Goal: Task Accomplishment & Management: Complete application form

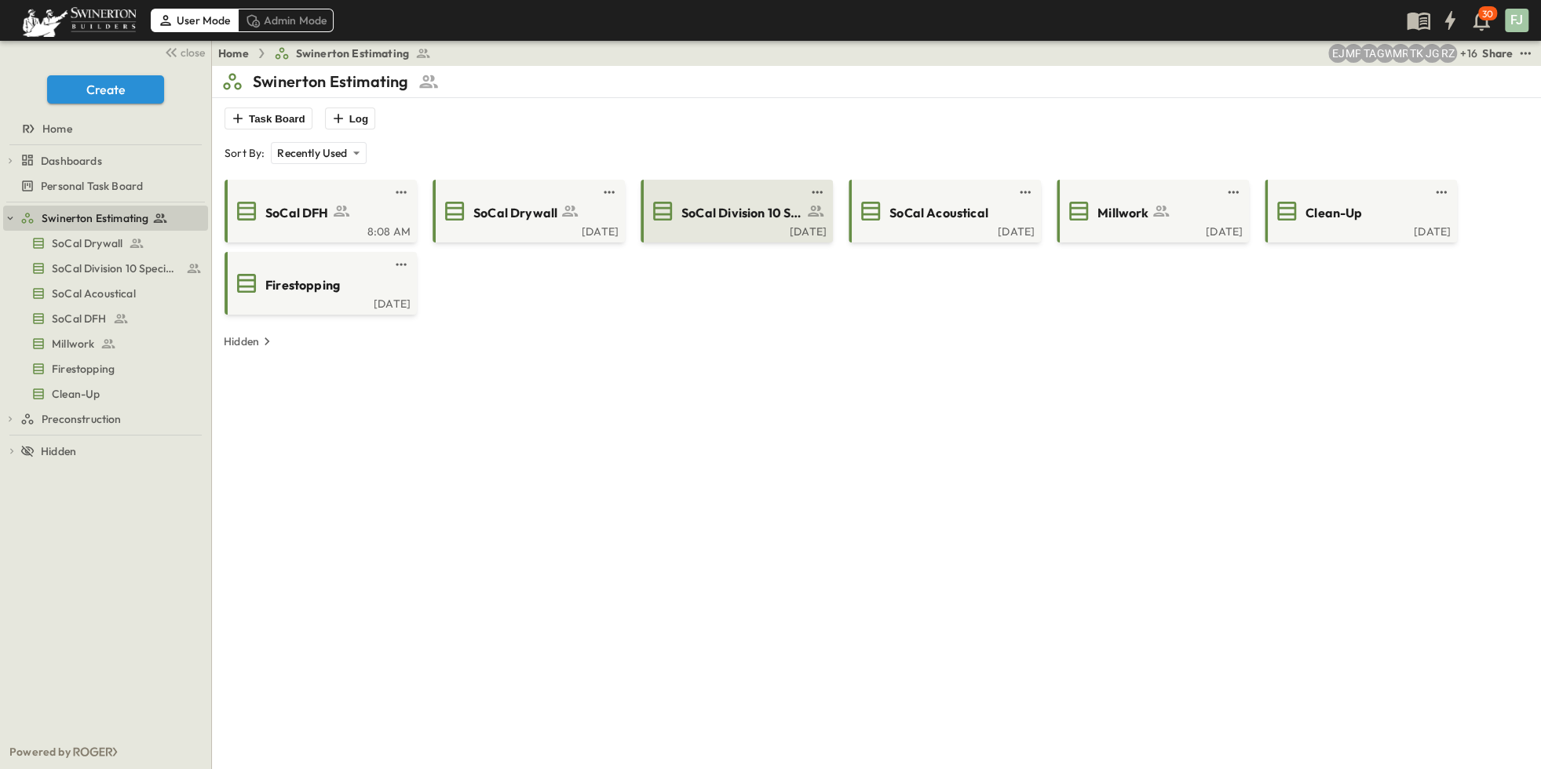
click at [689, 201] on div "SoCal Division 10 Specialties" at bounding box center [758, 211] width 153 height 21
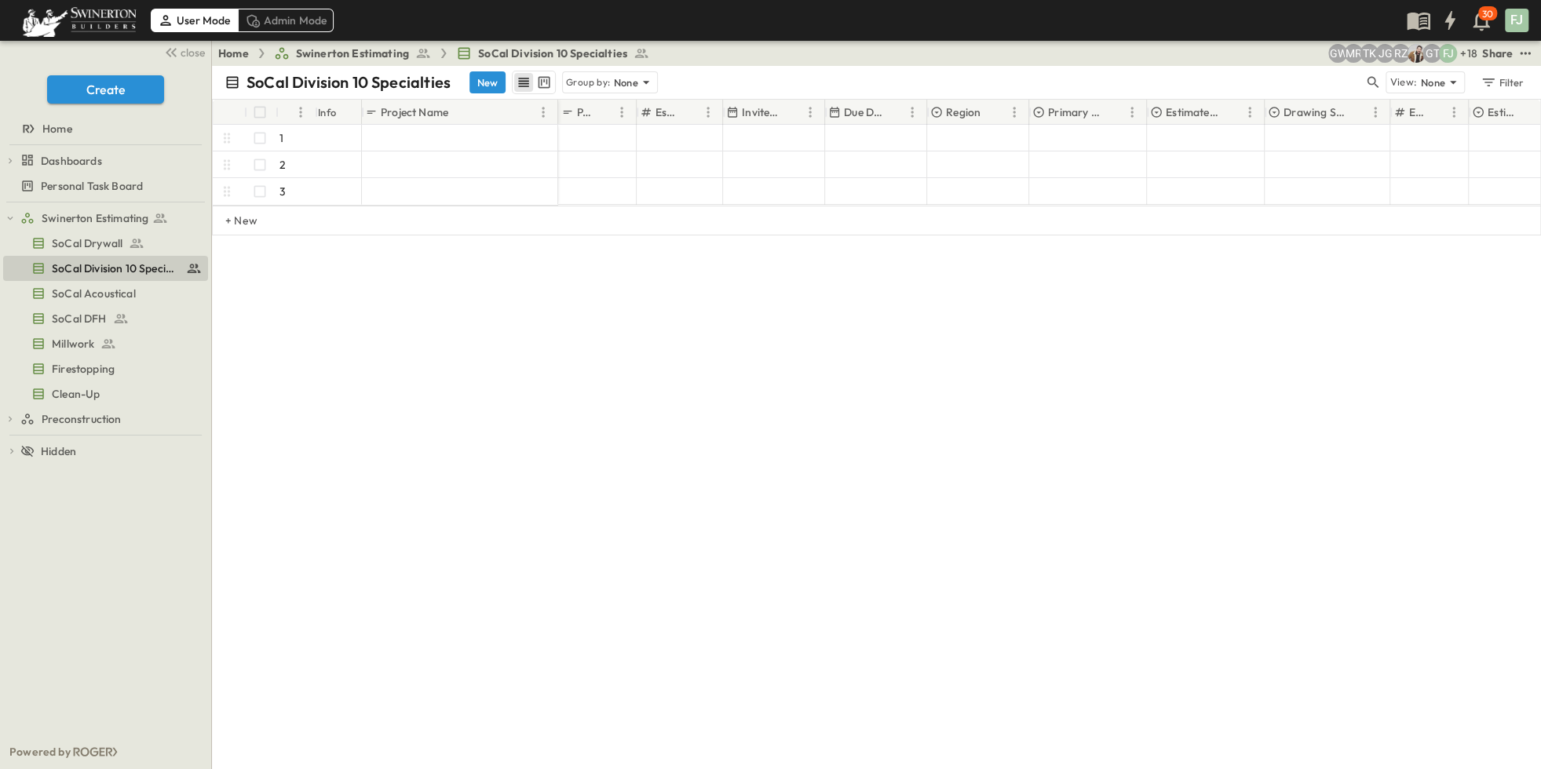
click at [814, 438] on div "SoCal Division 10 Specialties New Group by: None View: None Filter # Info Proje…" at bounding box center [876, 418] width 1329 height 704
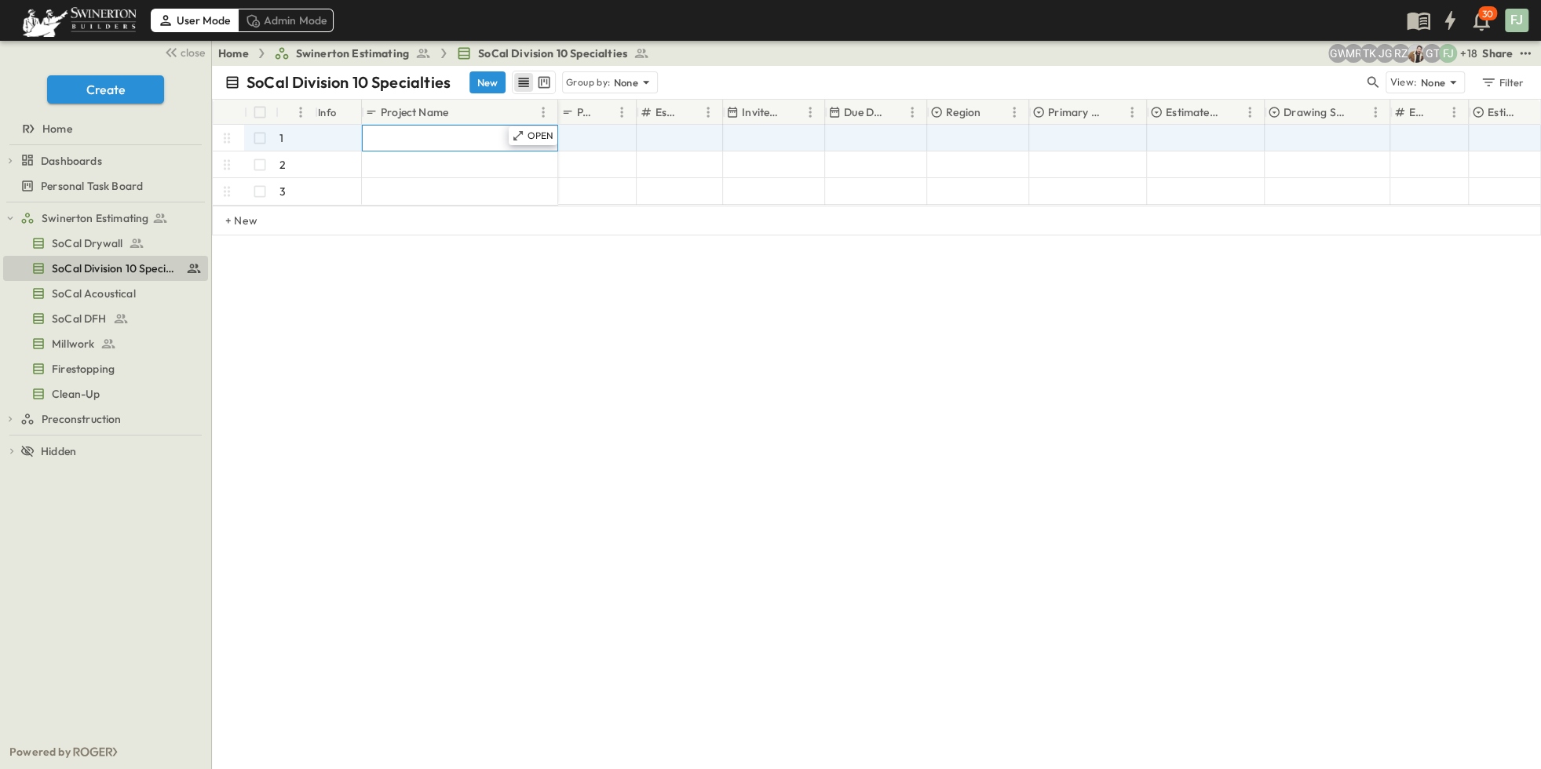
click at [463, 127] on div "Add Name" at bounding box center [460, 138] width 188 height 22
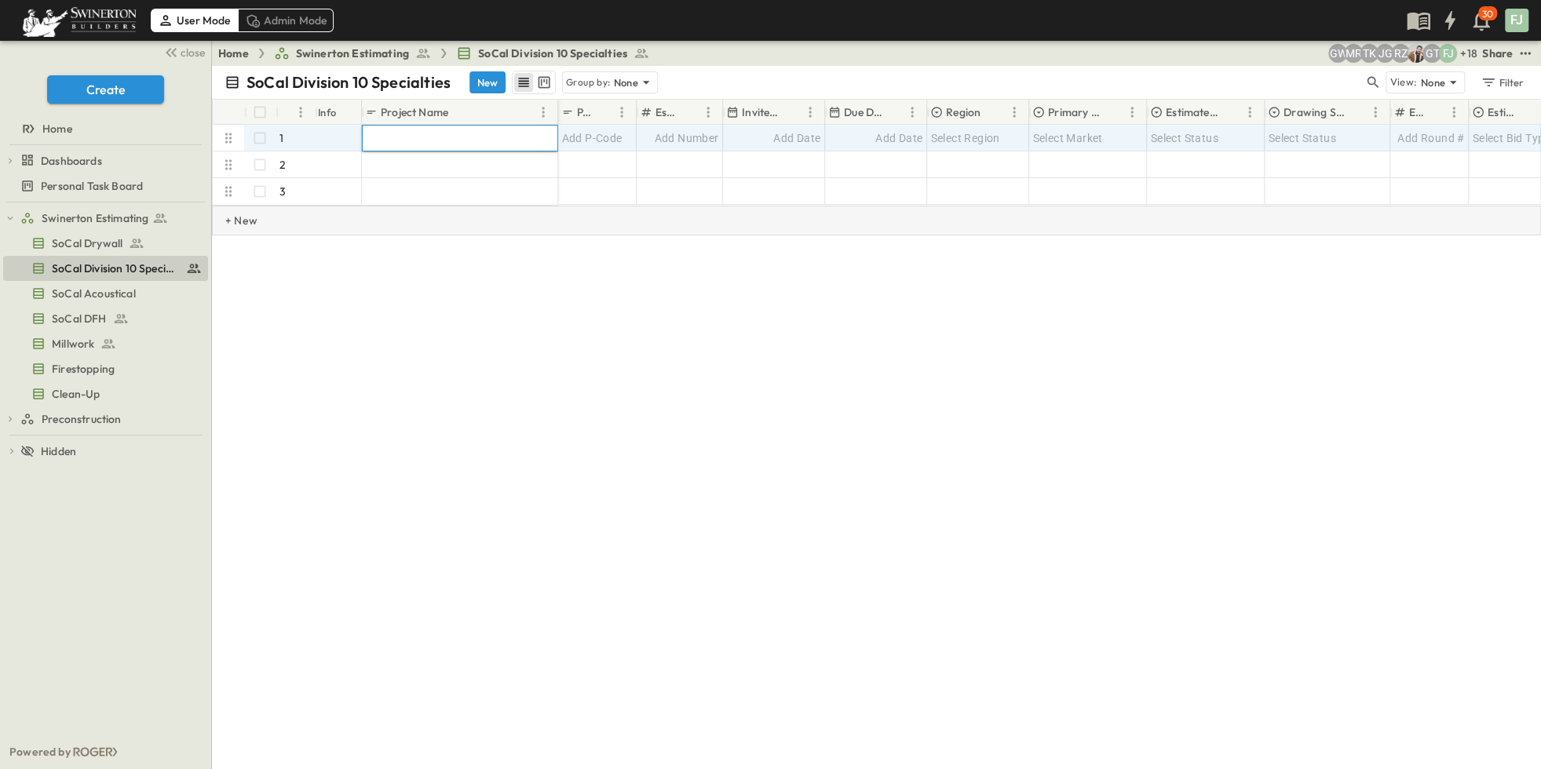
paste input "**********"
type input "**********"
click at [866, 334] on div "**********" at bounding box center [876, 418] width 1329 height 704
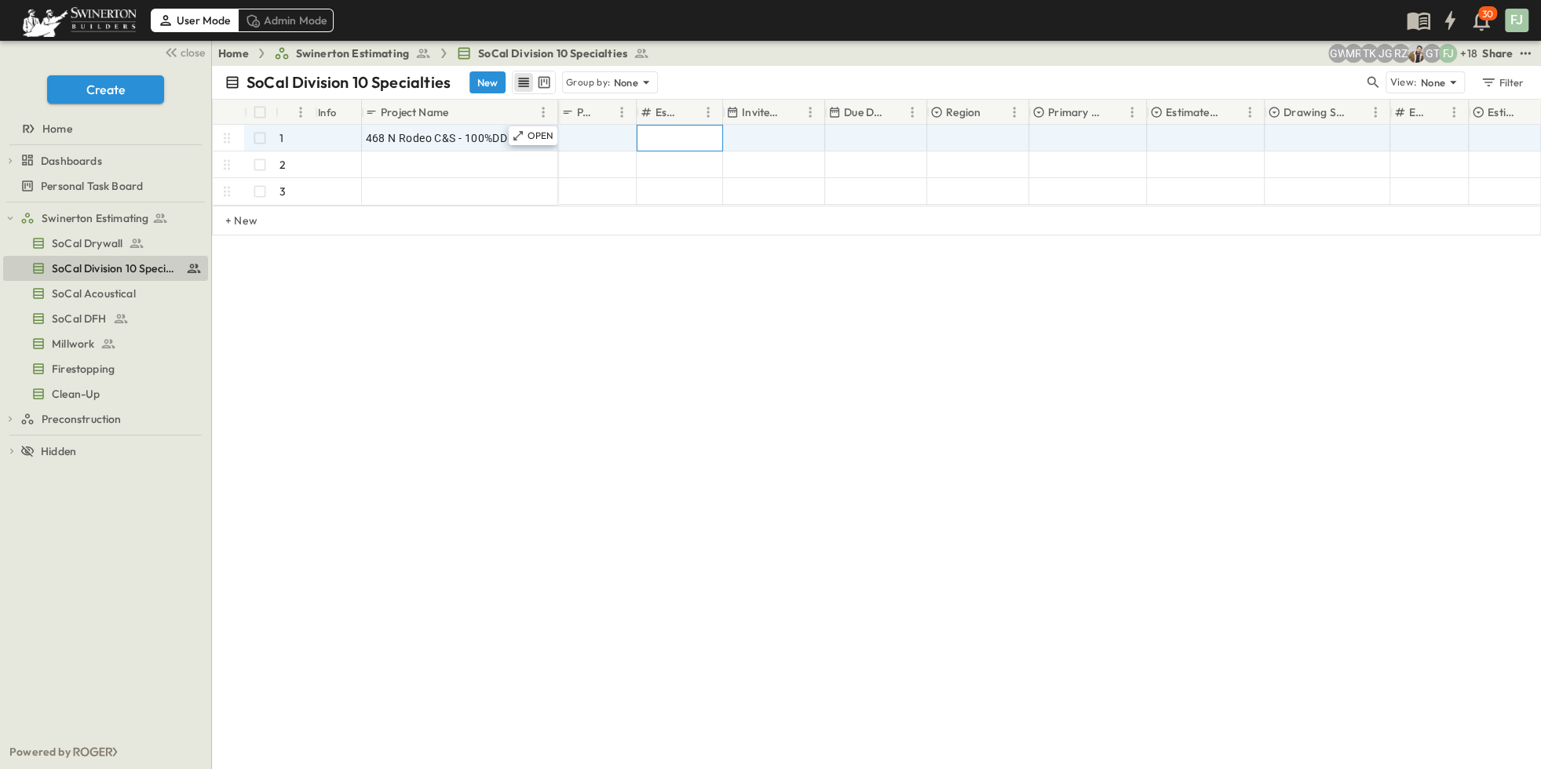
click at [698, 130] on span "Add Number" at bounding box center [687, 138] width 64 height 16
click at [493, 127] on div "468 N Rodeo C&S - 100%DD" at bounding box center [460, 138] width 188 height 22
paste input "**********"
type input "**********"
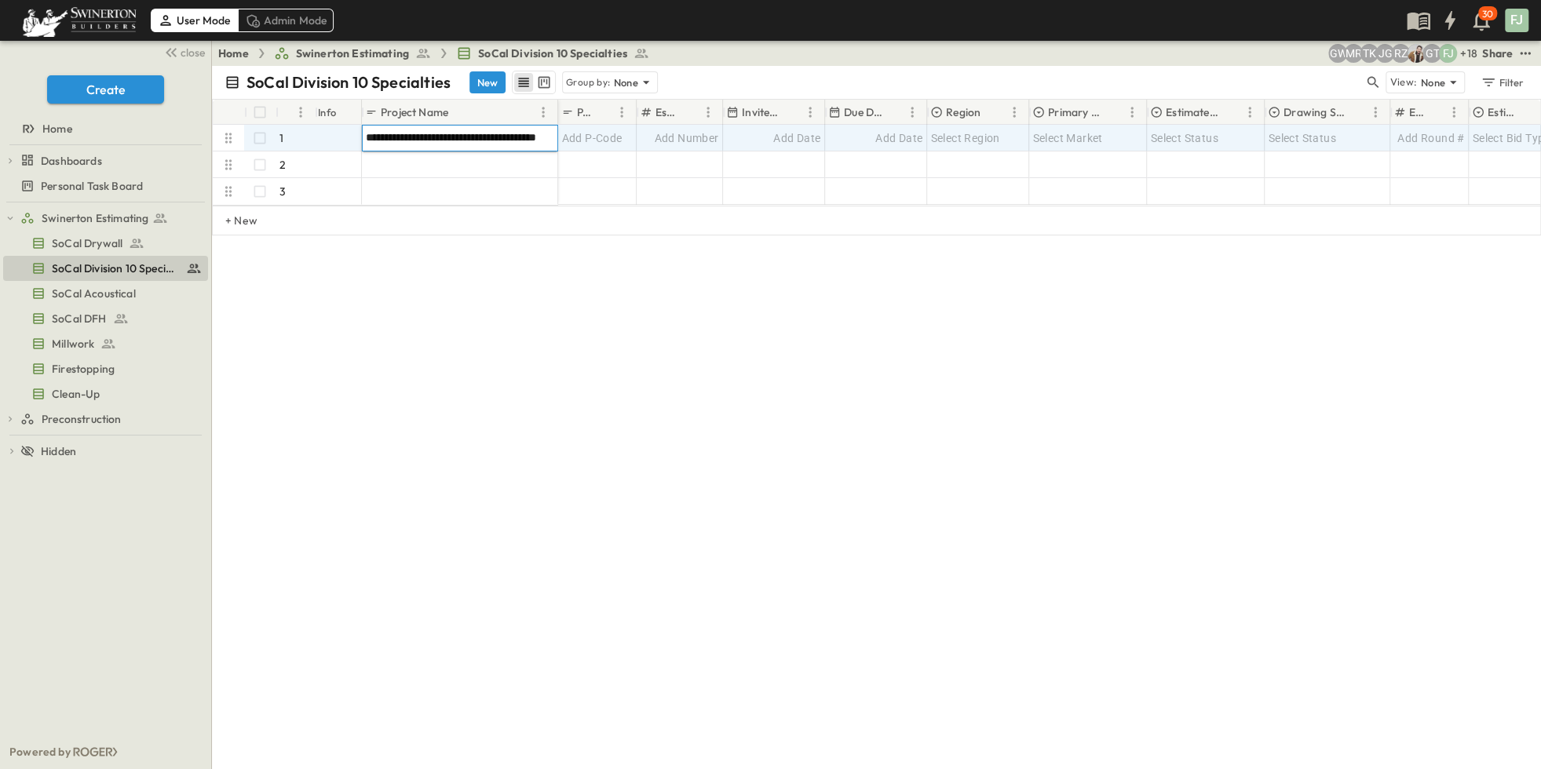
scroll to position [0, 40]
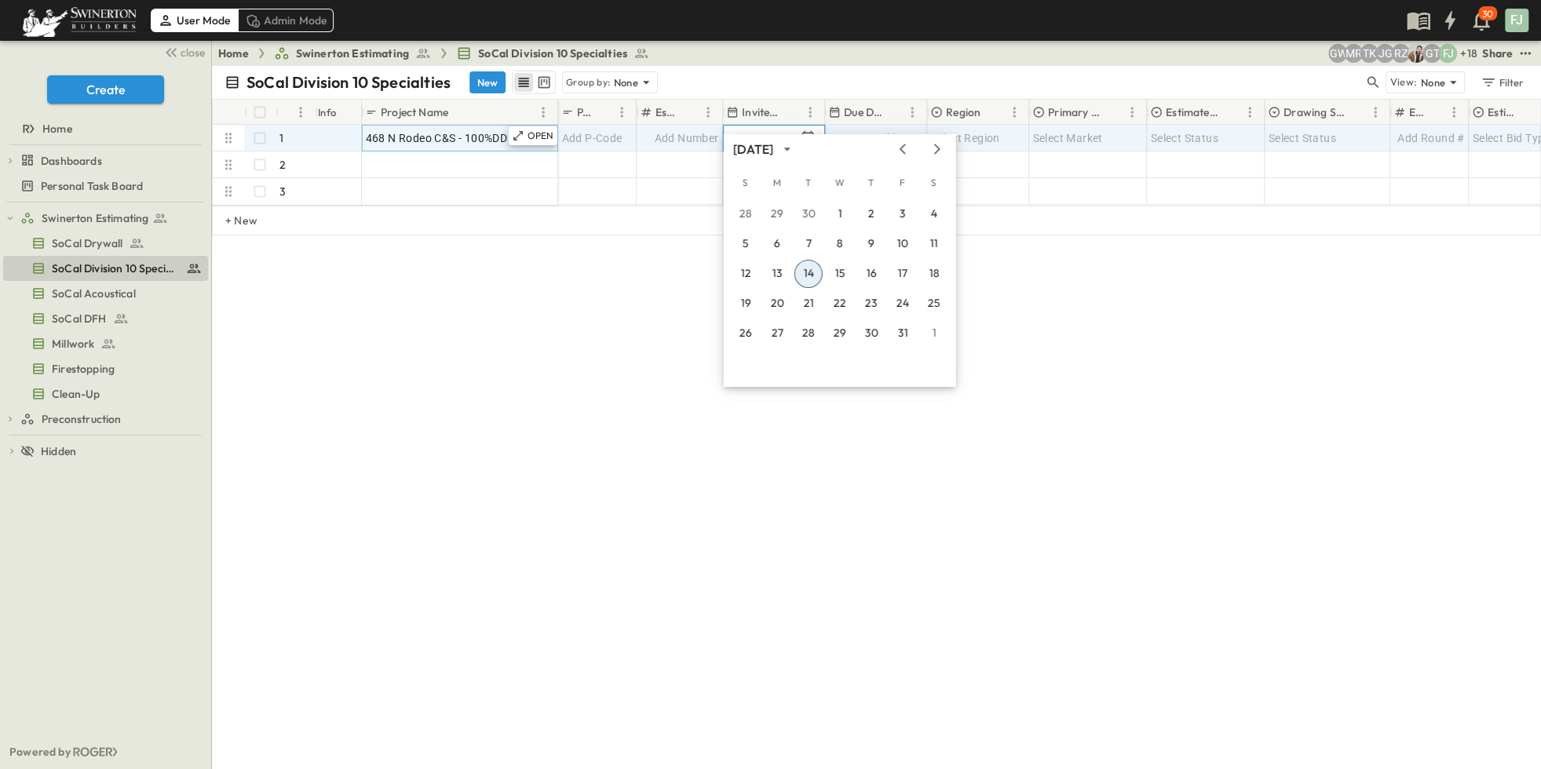
type input "**********"
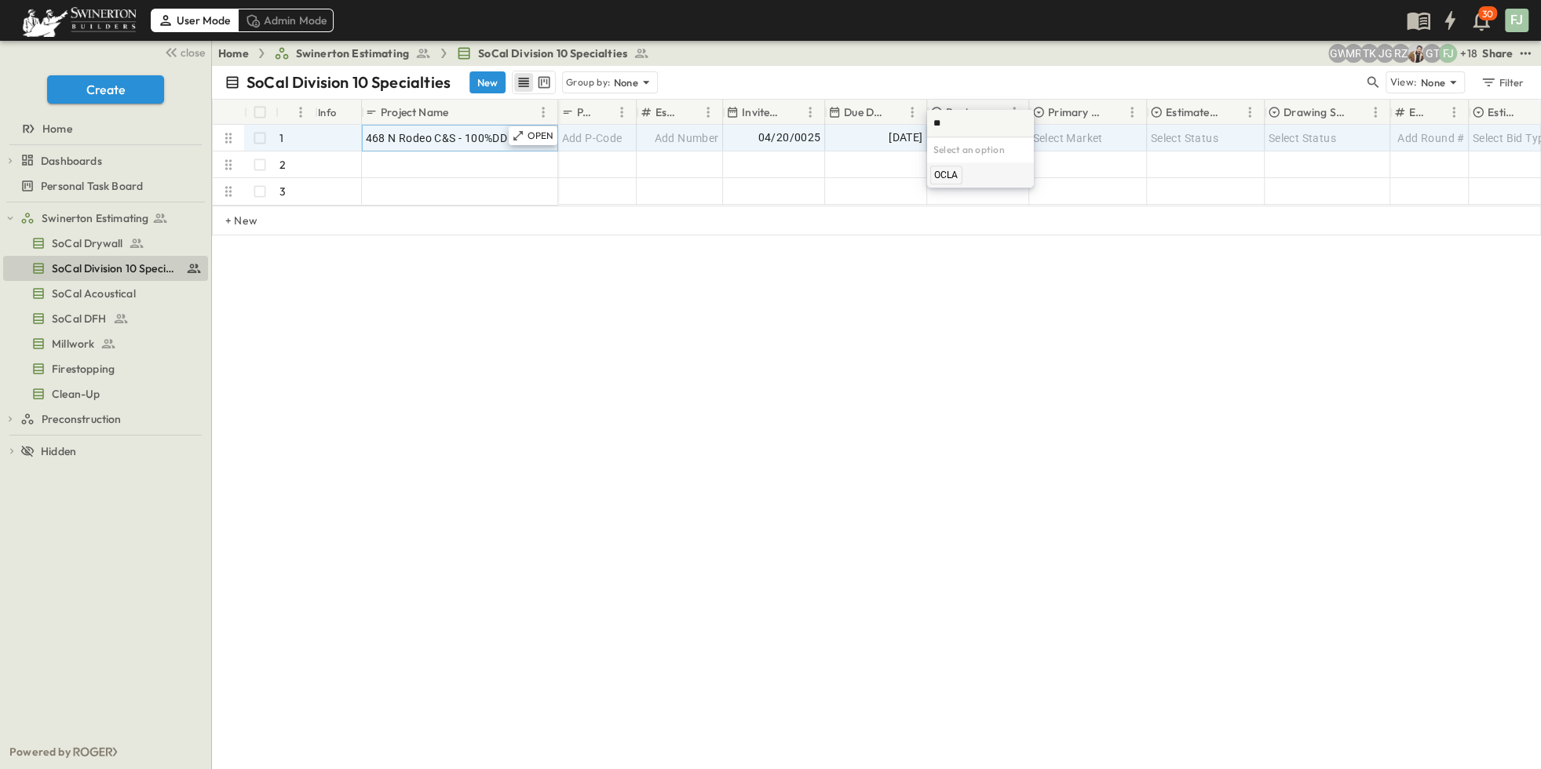
scroll to position [0, 7]
type input "****"
type input "*"
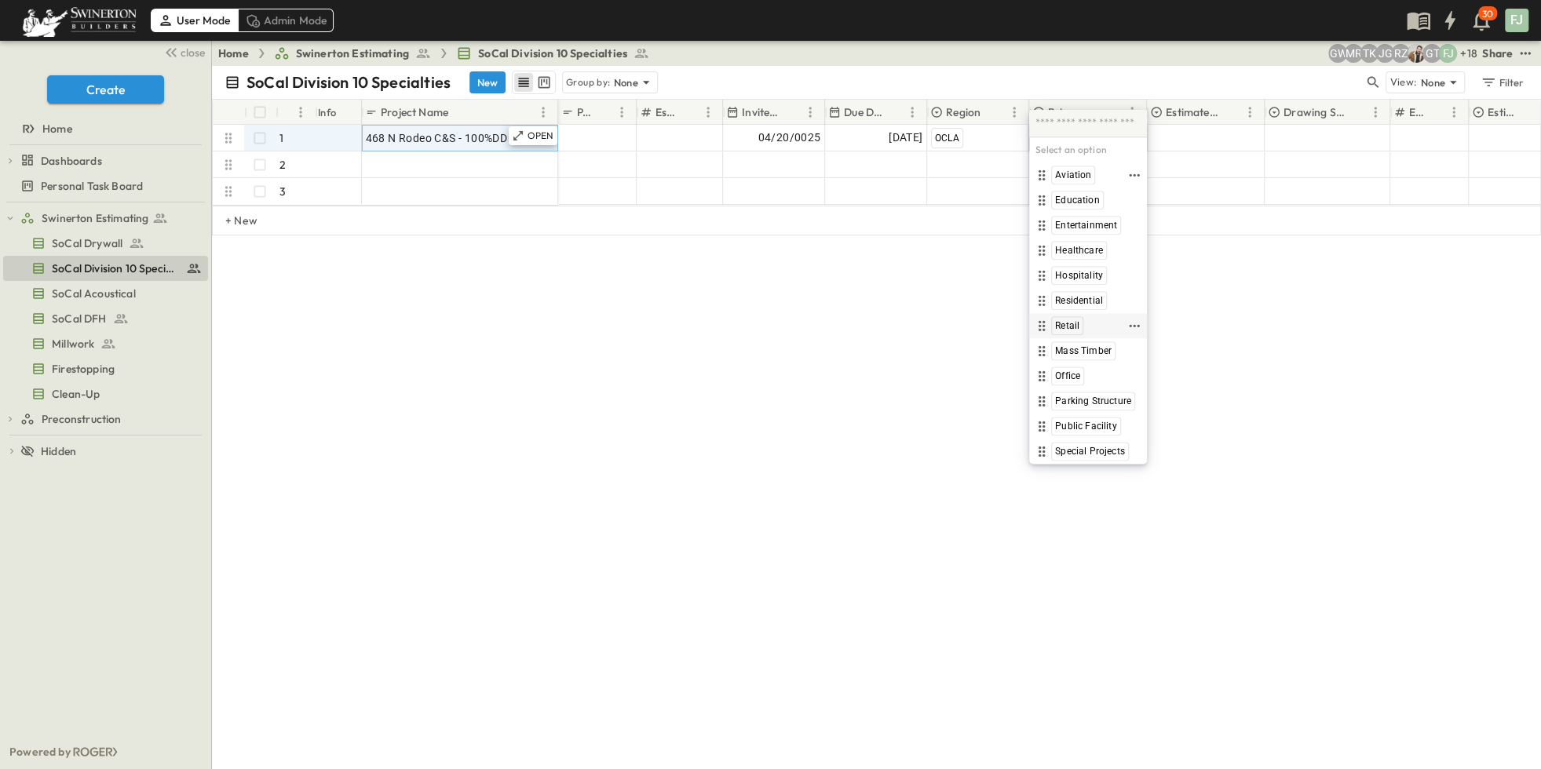
click at [1093, 317] on div "Retail" at bounding box center [1079, 326] width 93 height 19
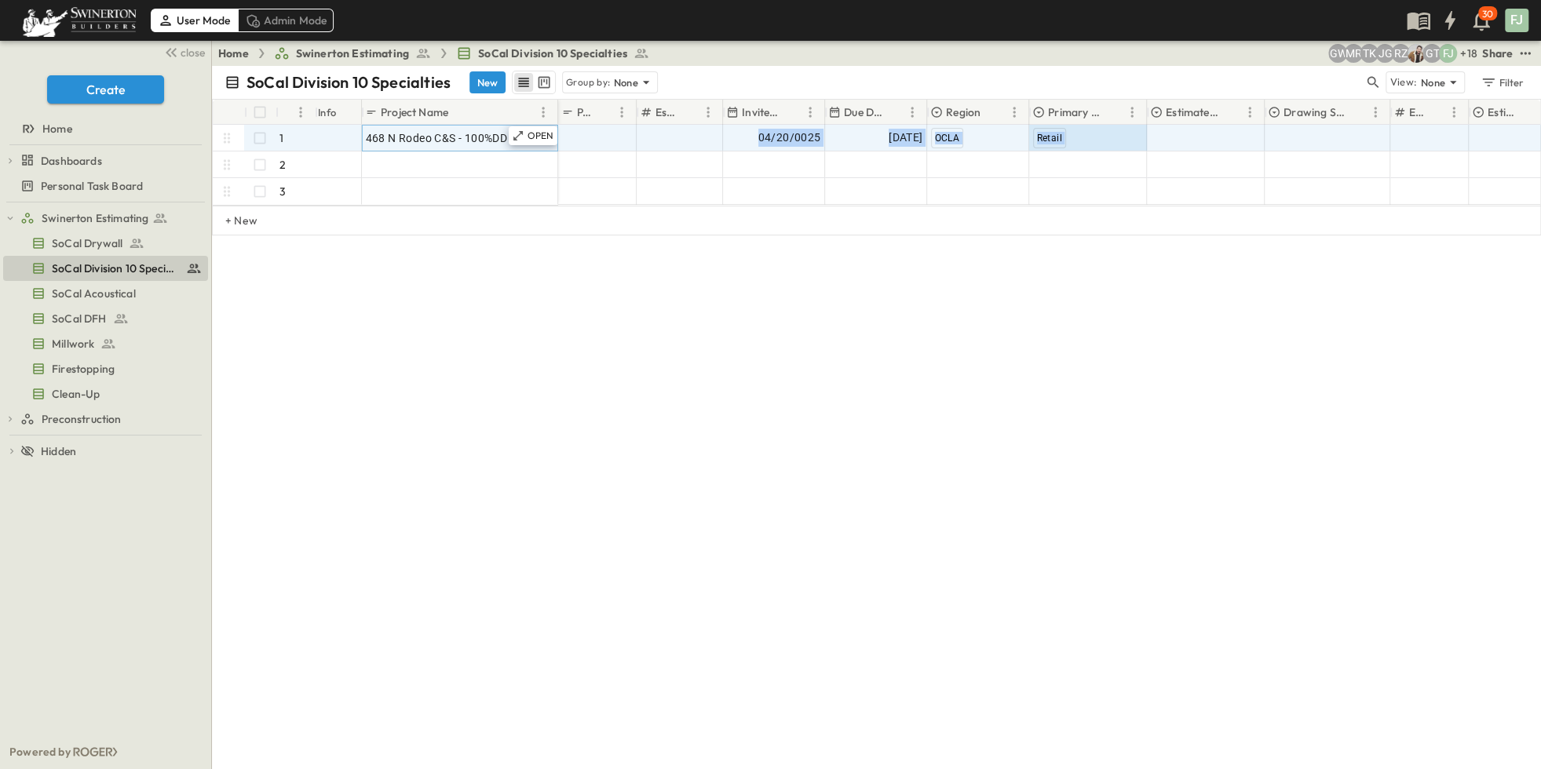
click at [1215, 111] on div "# Info Project Name P-Code Estimate Number Invite Date Due Date Region Primary …" at bounding box center [877, 112] width 1328 height 25
click at [1208, 126] on div "Select Status" at bounding box center [1206, 138] width 116 height 25
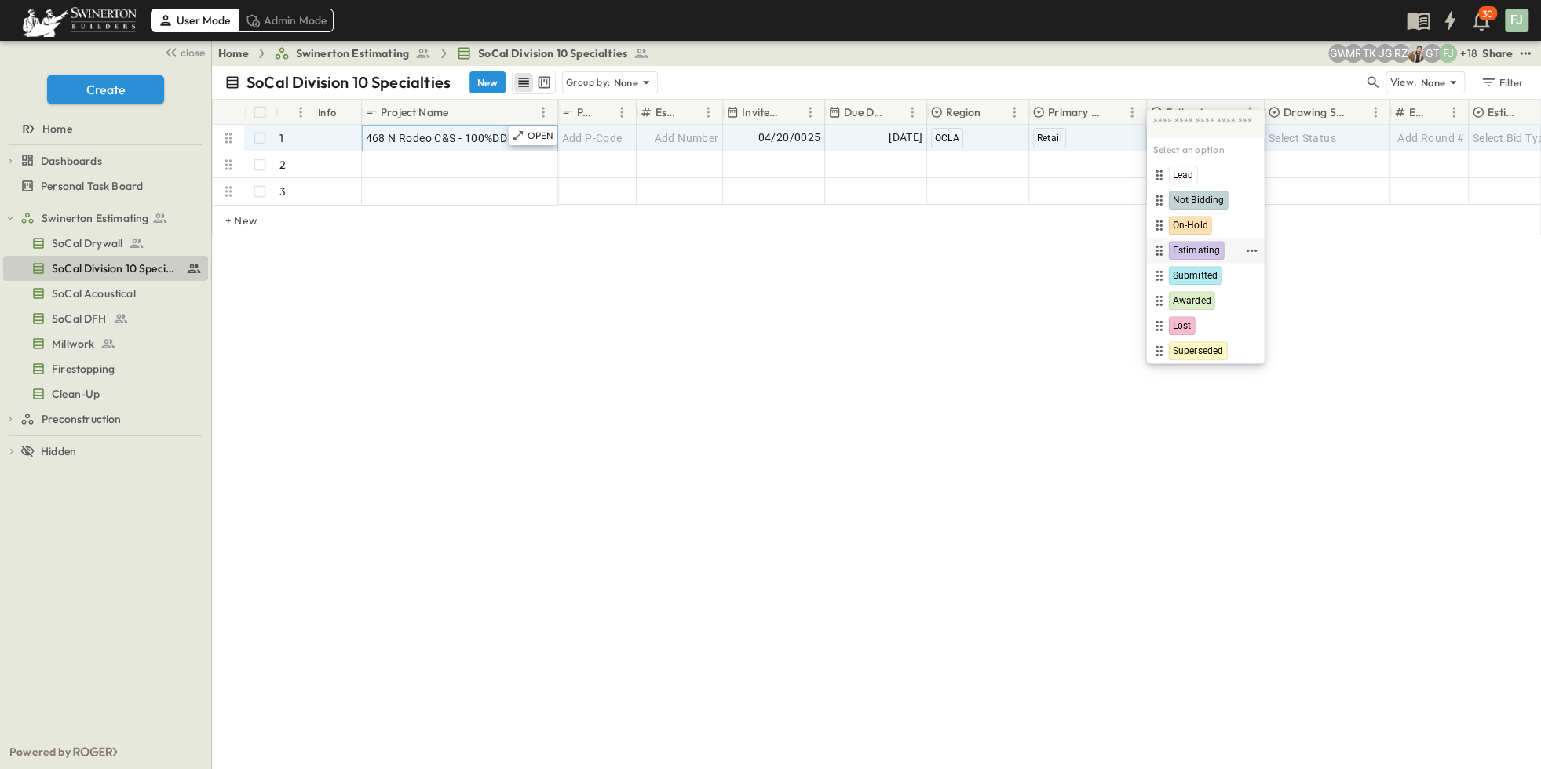
click at [1212, 244] on div "Estimating" at bounding box center [1196, 251] width 93 height 19
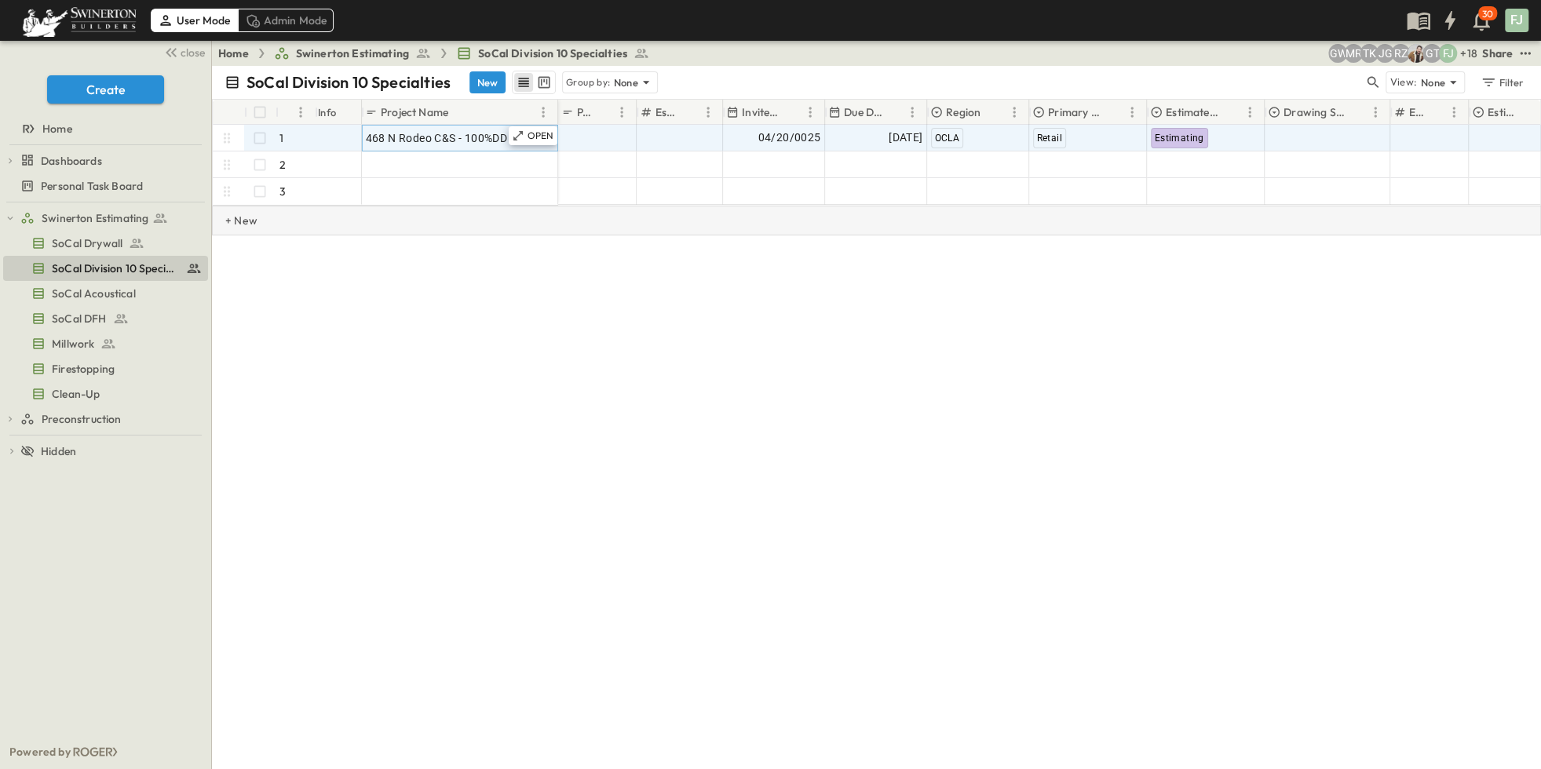
drag, startPoint x: 1410, startPoint y: 342, endPoint x: 1351, endPoint y: 200, distance: 153.4
click at [1407, 331] on div "SoCal Division 10 Specialties New Group by: None View: None Filter # Info Proje…" at bounding box center [876, 418] width 1329 height 704
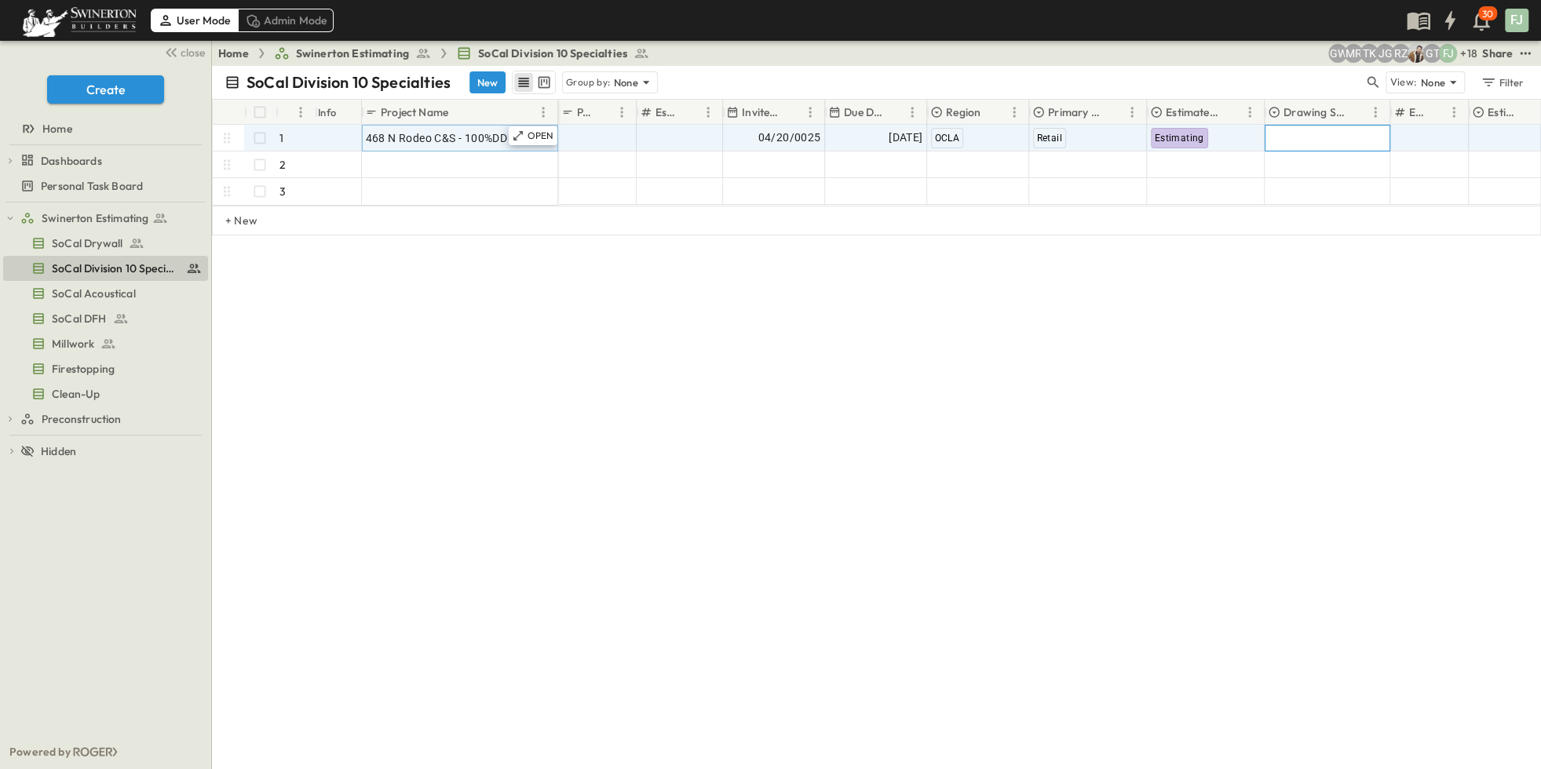
click at [1313, 126] on div "Select Status" at bounding box center [1328, 138] width 124 height 25
click at [1347, 244] on div "Schematic Design" at bounding box center [1320, 251] width 105 height 19
click at [1371, 295] on div "# Info Project Name P-Code Estimate Number Invite Date Due Date Region Primary …" at bounding box center [876, 217] width 1329 height 236
click at [1420, 127] on div "Add Round #" at bounding box center [1429, 138] width 71 height 22
type input "*"
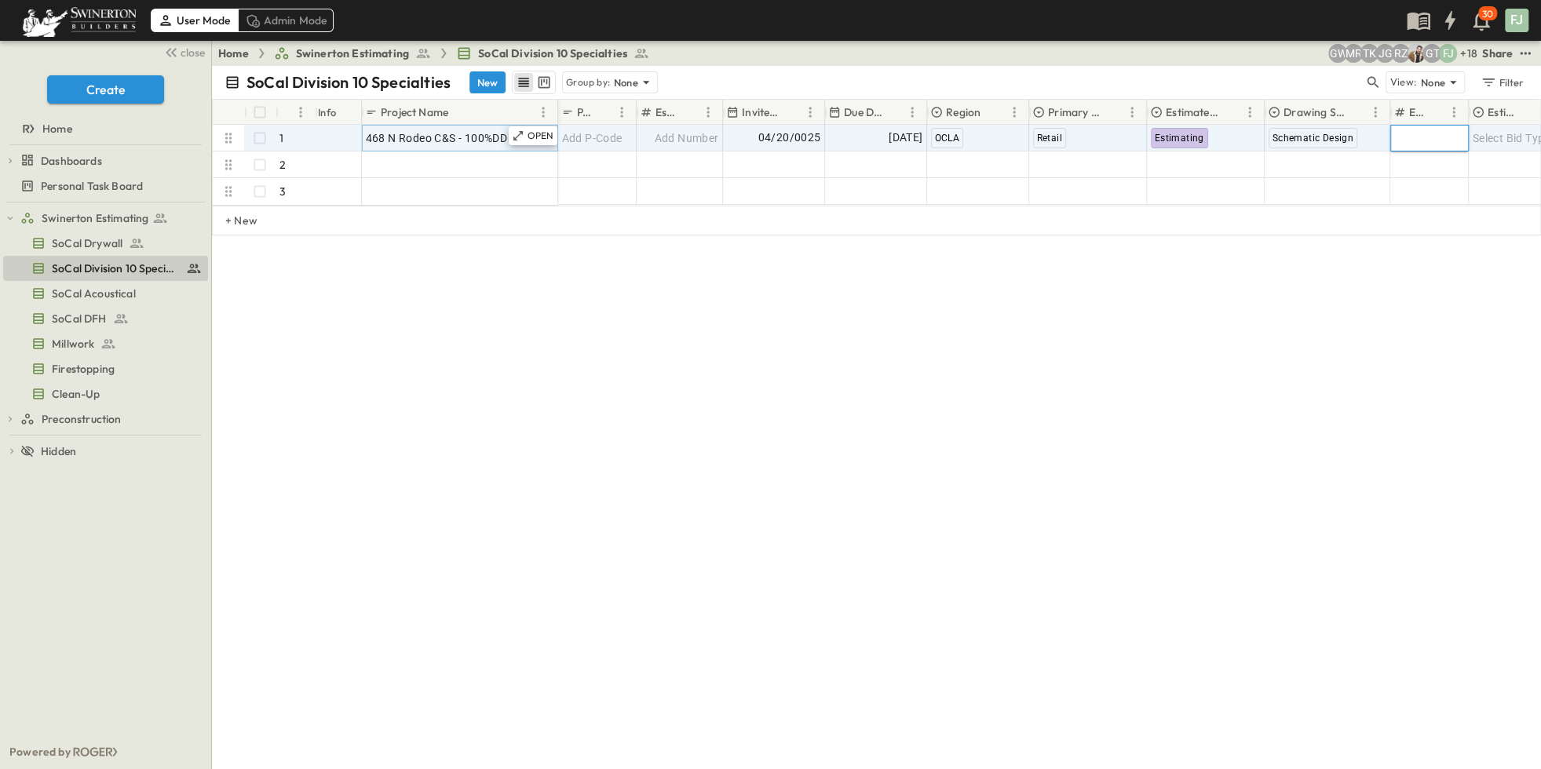
click at [1422, 396] on div "SoCal Division 10 Specialties New Group by: None View: None Filter # Info Proje…" at bounding box center [876, 418] width 1329 height 704
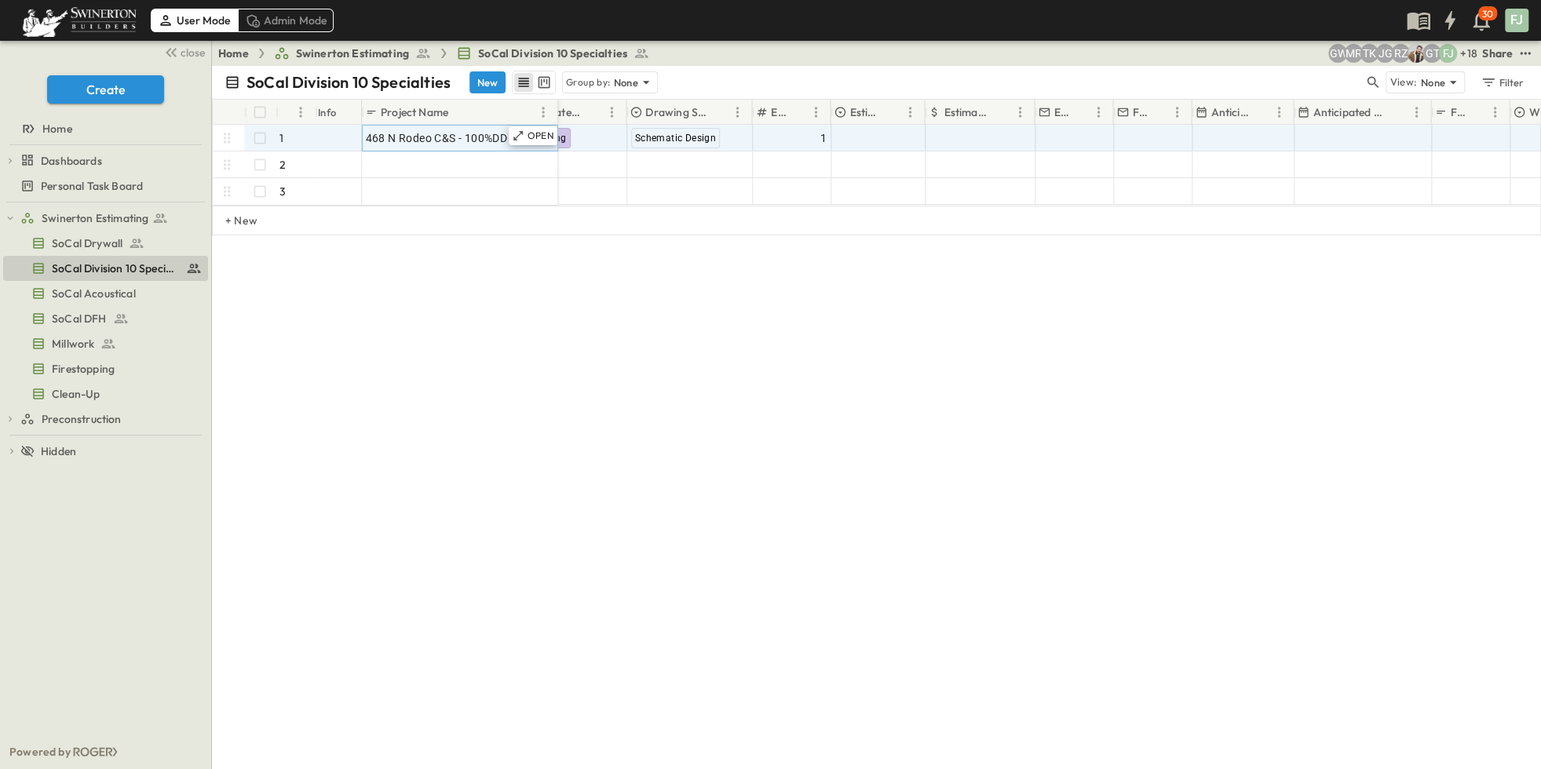
scroll to position [0, 526]
click at [996, 128] on div "Select Bid Type" at bounding box center [990, 138] width 93 height 25
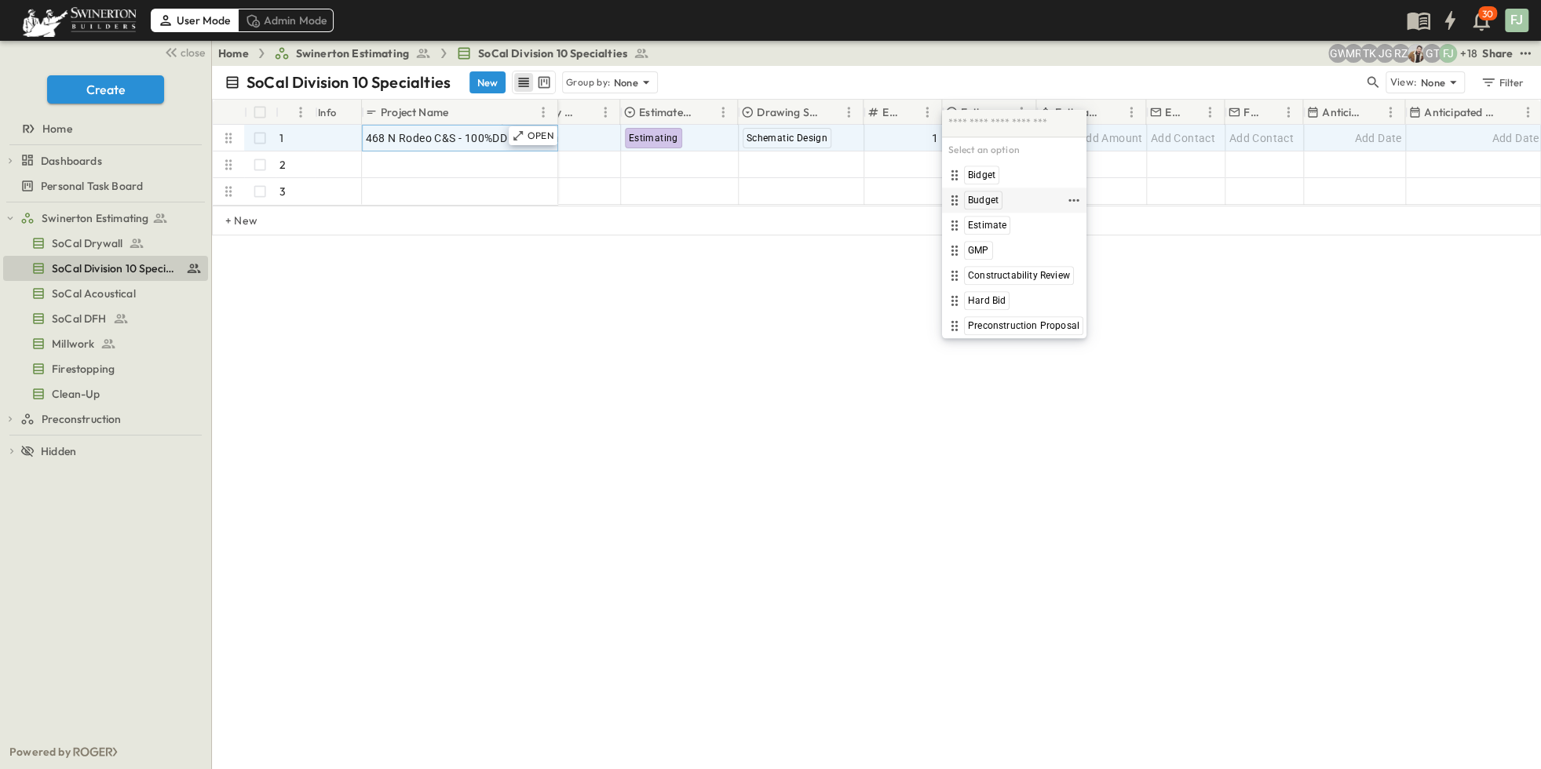
click at [1013, 199] on div "Budget" at bounding box center [1004, 201] width 119 height 19
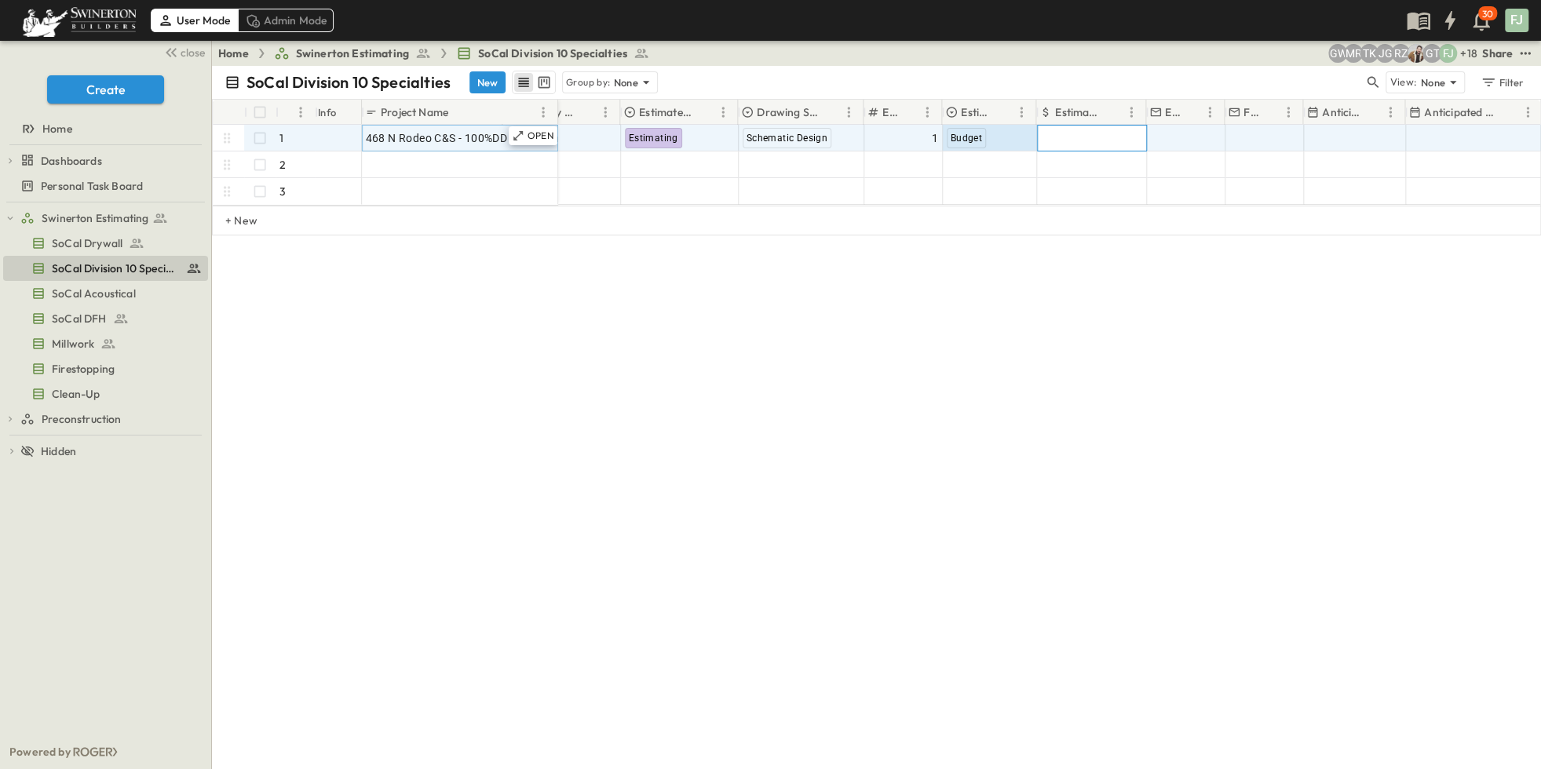
click at [1098, 126] on div "Add Amount" at bounding box center [1092, 138] width 108 height 25
click at [1193, 397] on div "SoCal Division 10 Specialties New Group by: None View: None Filter # Info Proje…" at bounding box center [876, 418] width 1329 height 704
click at [525, 130] on icon at bounding box center [518, 136] width 13 height 13
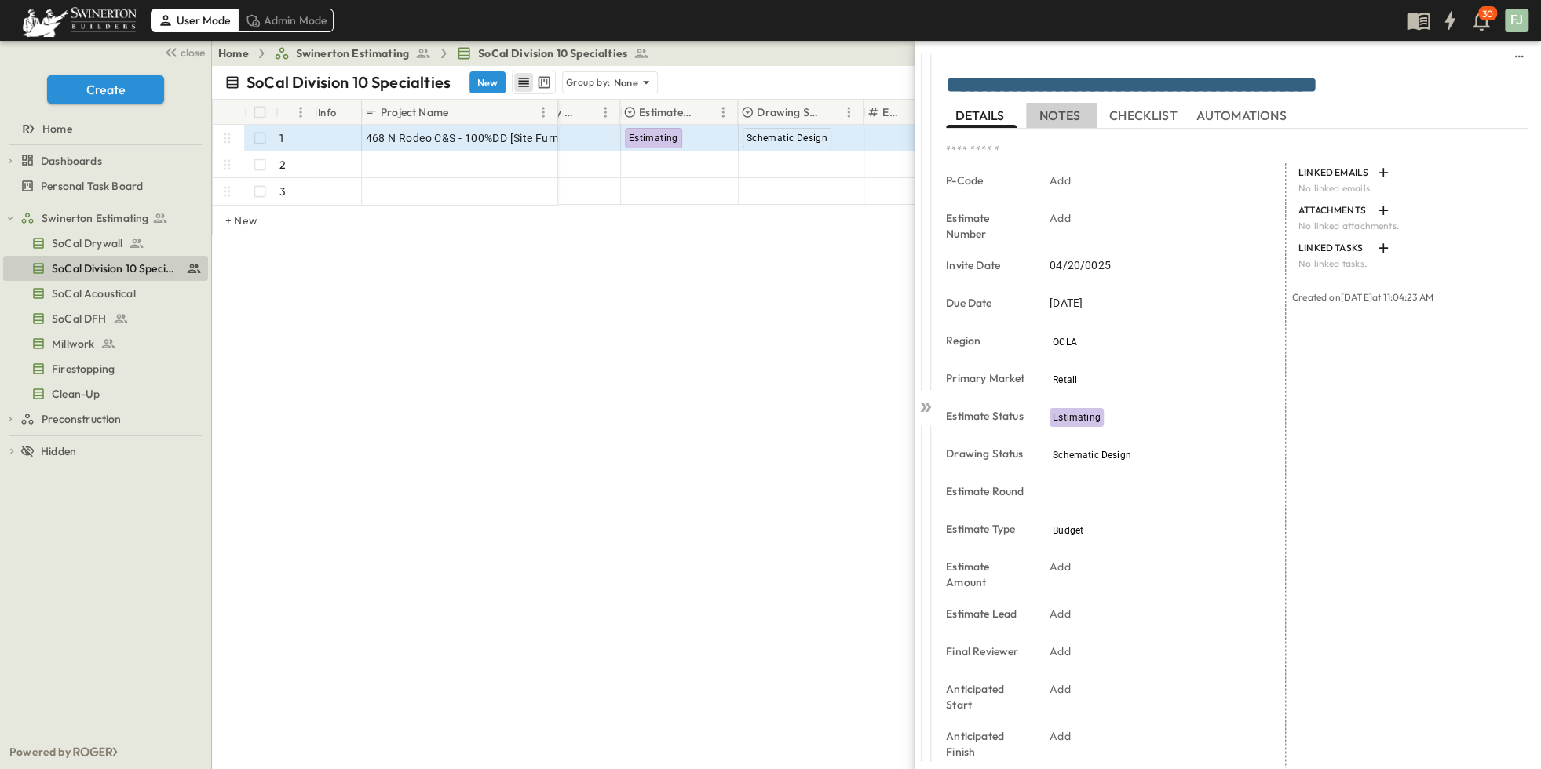
click at [1057, 110] on span "NOTES" at bounding box center [1062, 115] width 44 height 14
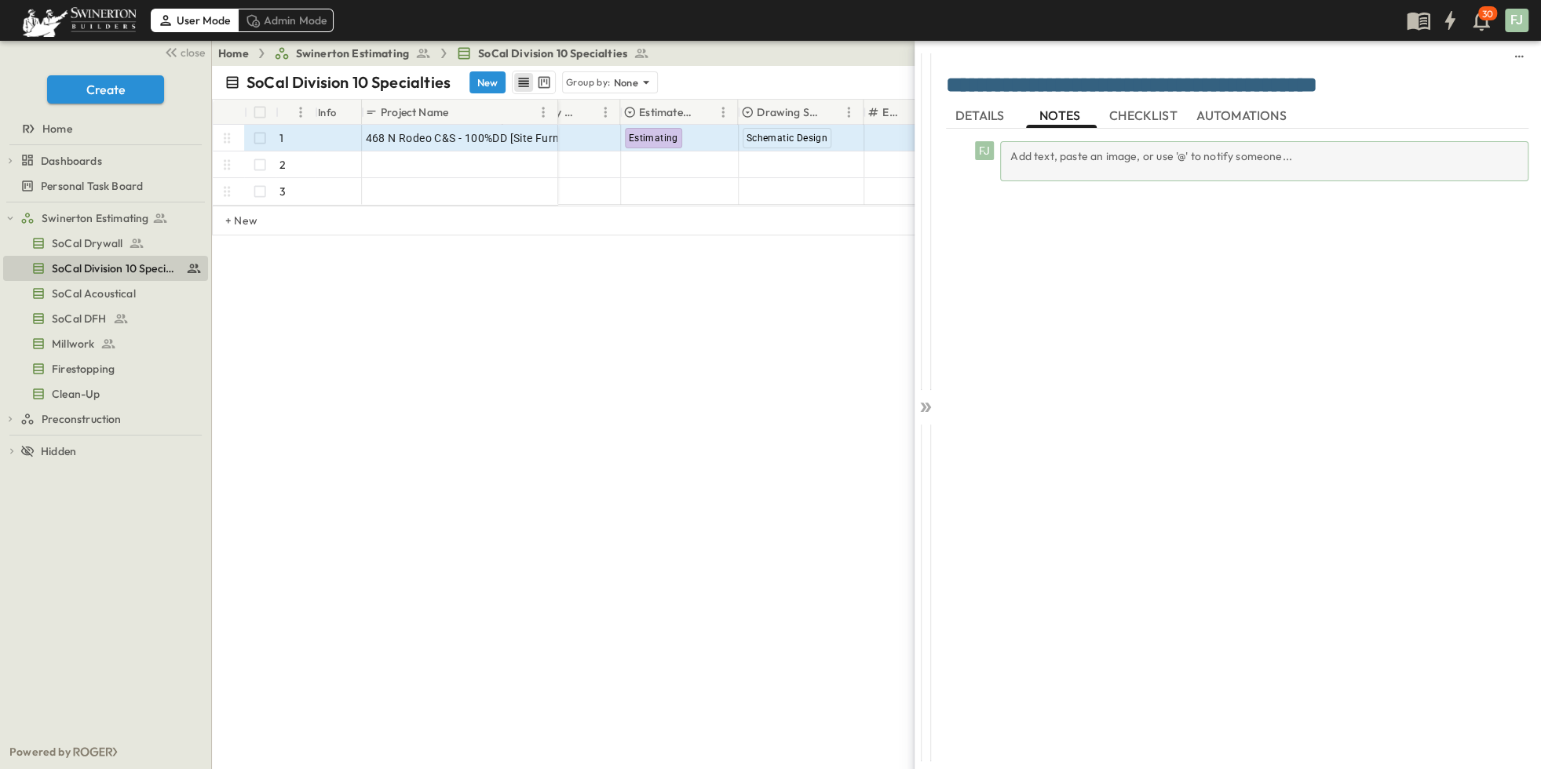
click at [1166, 155] on div "Add text, paste an image, or use '@' to notify someone..." at bounding box center [1264, 161] width 528 height 40
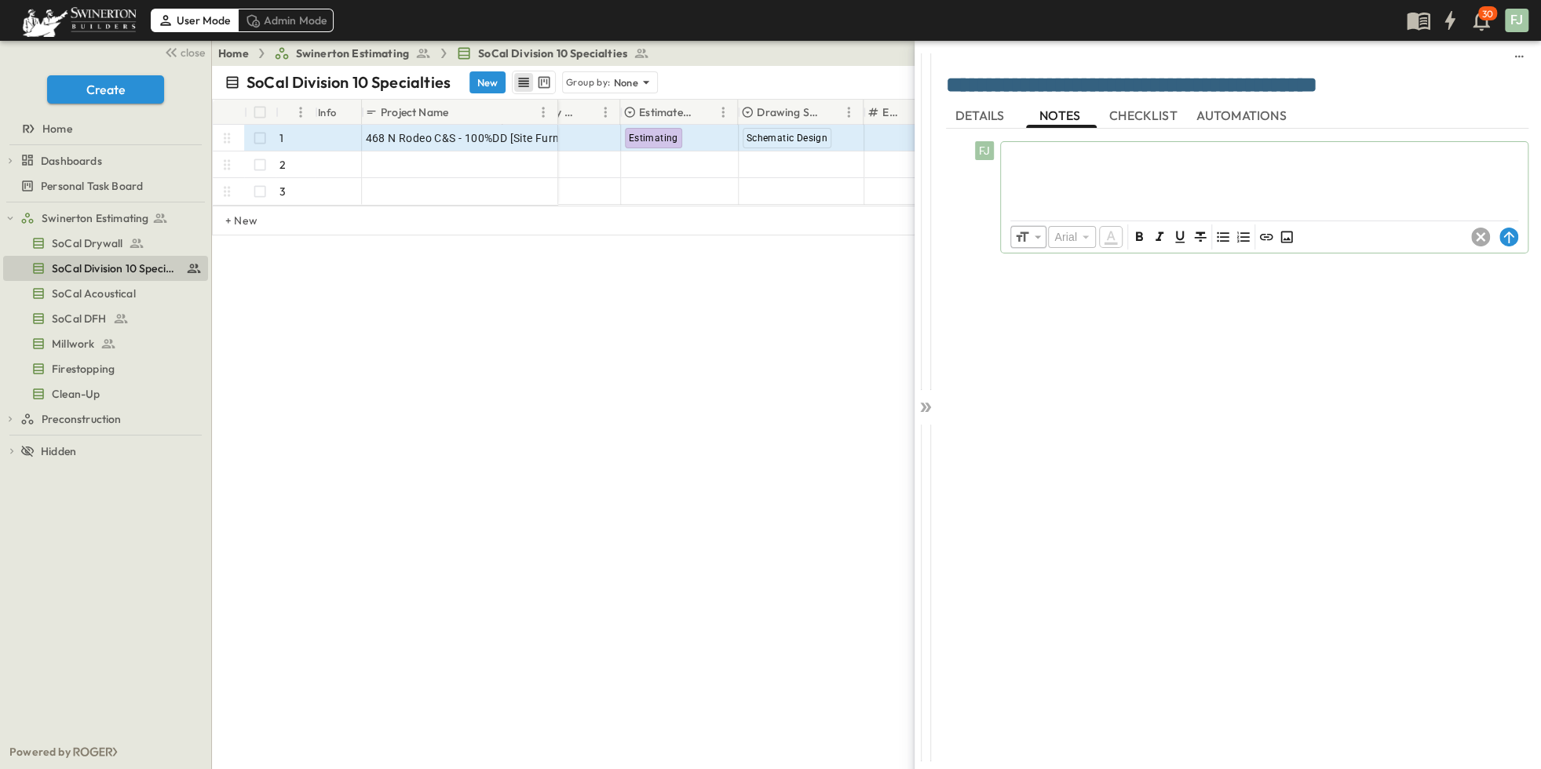
click at [1165, 154] on div at bounding box center [1264, 176] width 527 height 69
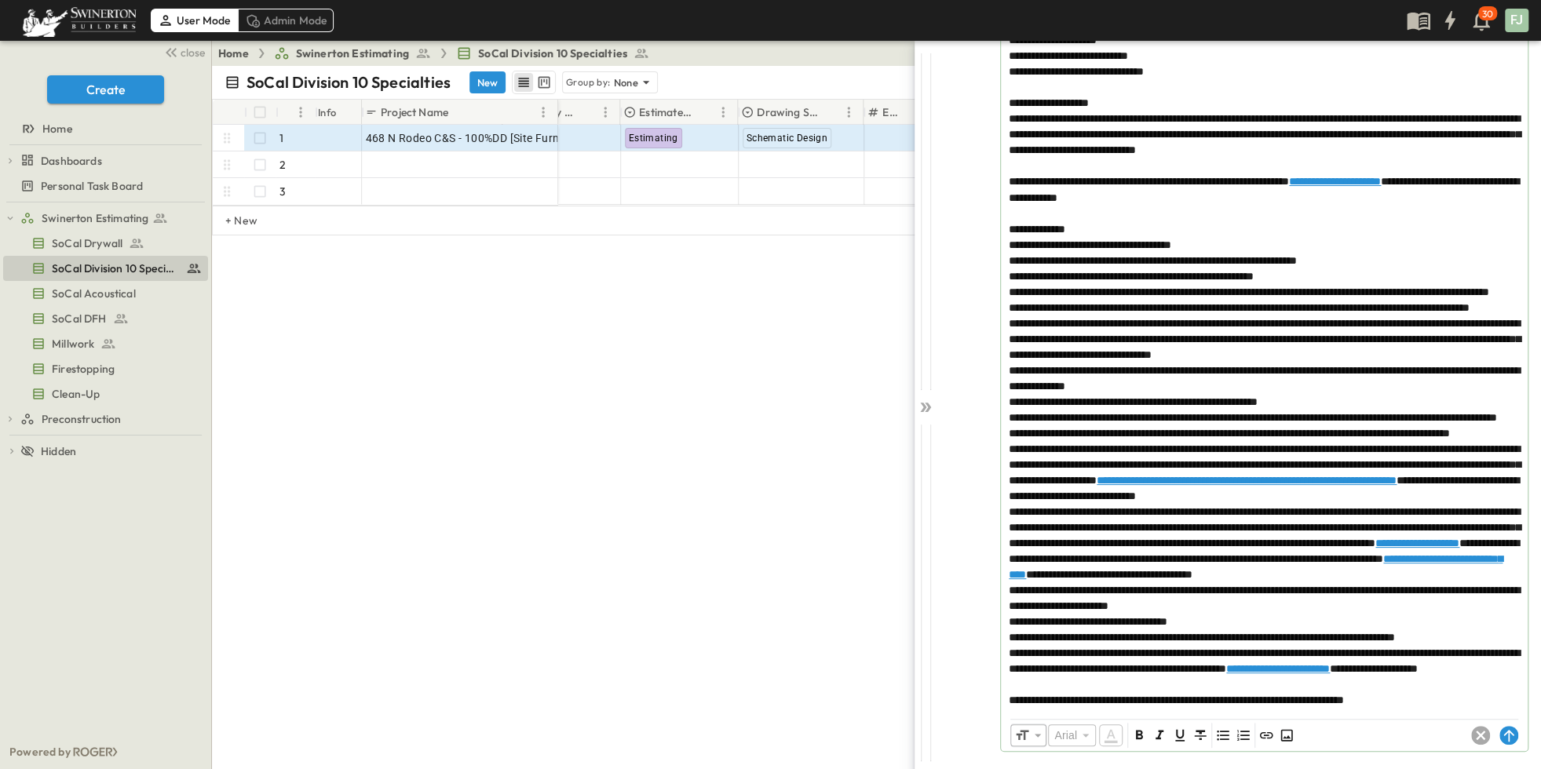
click at [981, 389] on div "**********" at bounding box center [1240, 216] width 576 height 1071
click at [775, 450] on div "SoCal Division 10 Specialties New Group by: None View: None Filter # Info Proje…" at bounding box center [876, 418] width 1329 height 704
click at [930, 400] on icon at bounding box center [926, 408] width 16 height 16
click at [872, 373] on div "**********" at bounding box center [1194, 384] width 693 height 769
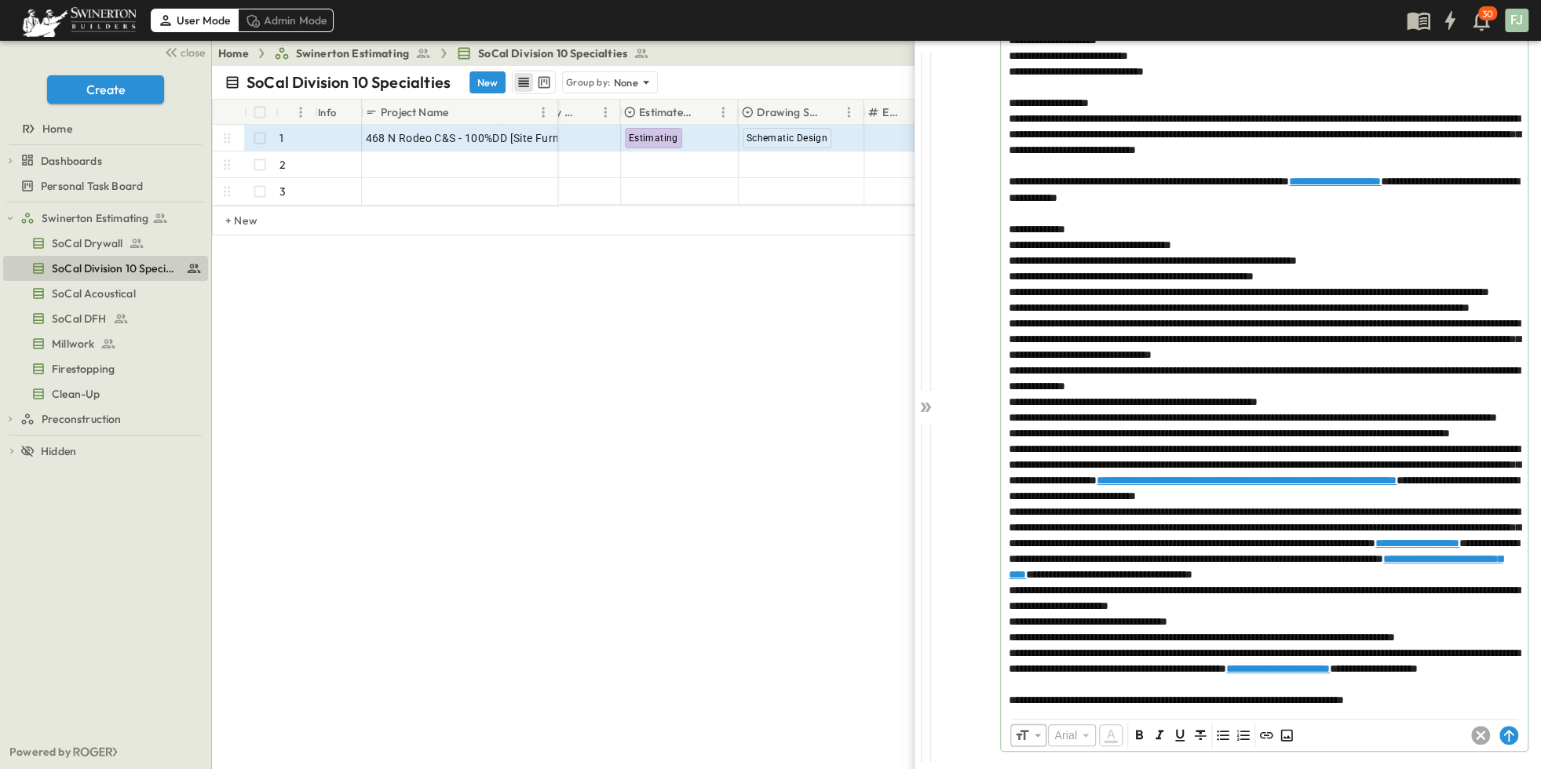
scroll to position [0, 0]
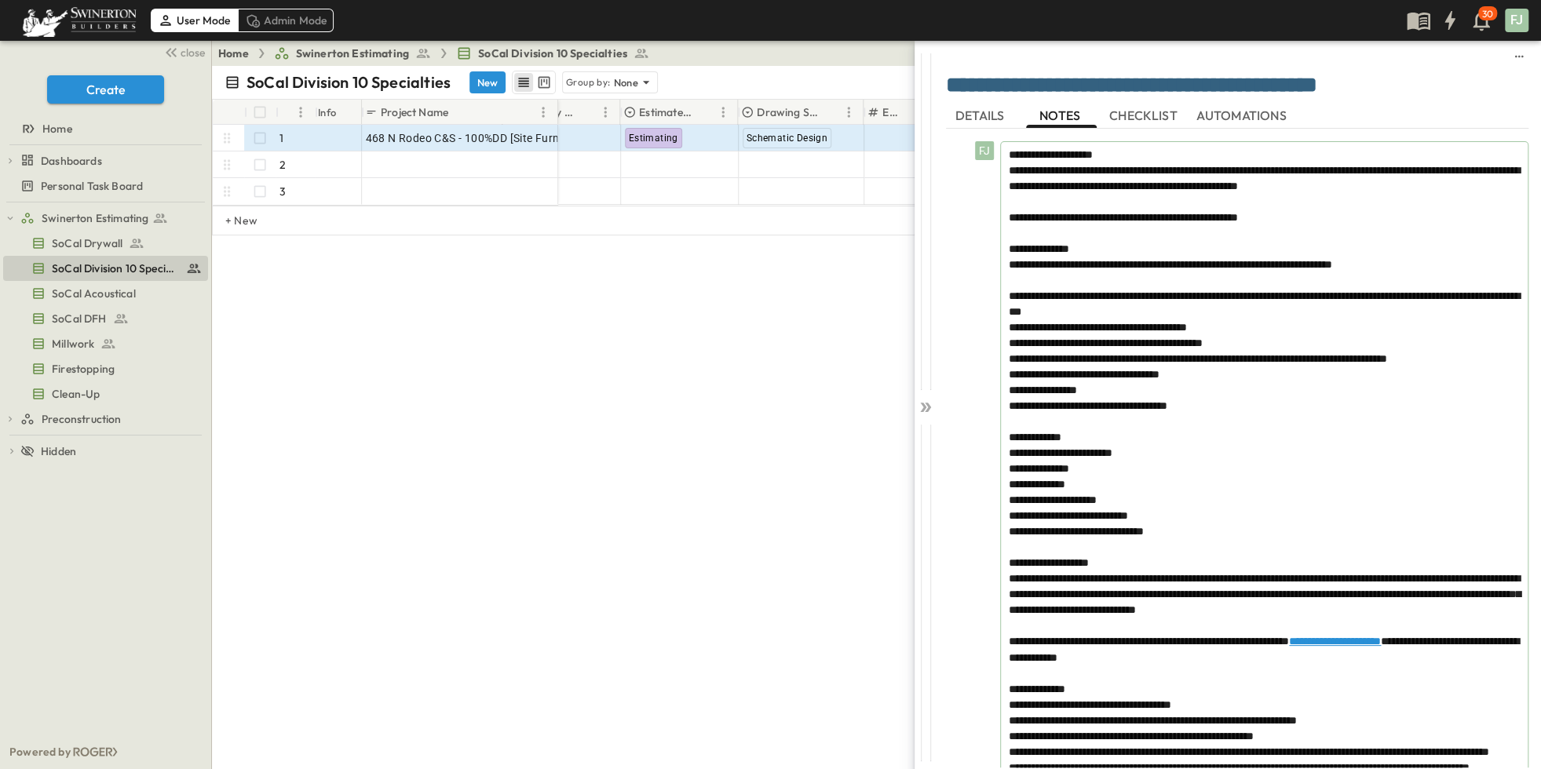
click at [978, 115] on span "DETAILS" at bounding box center [982, 115] width 52 height 14
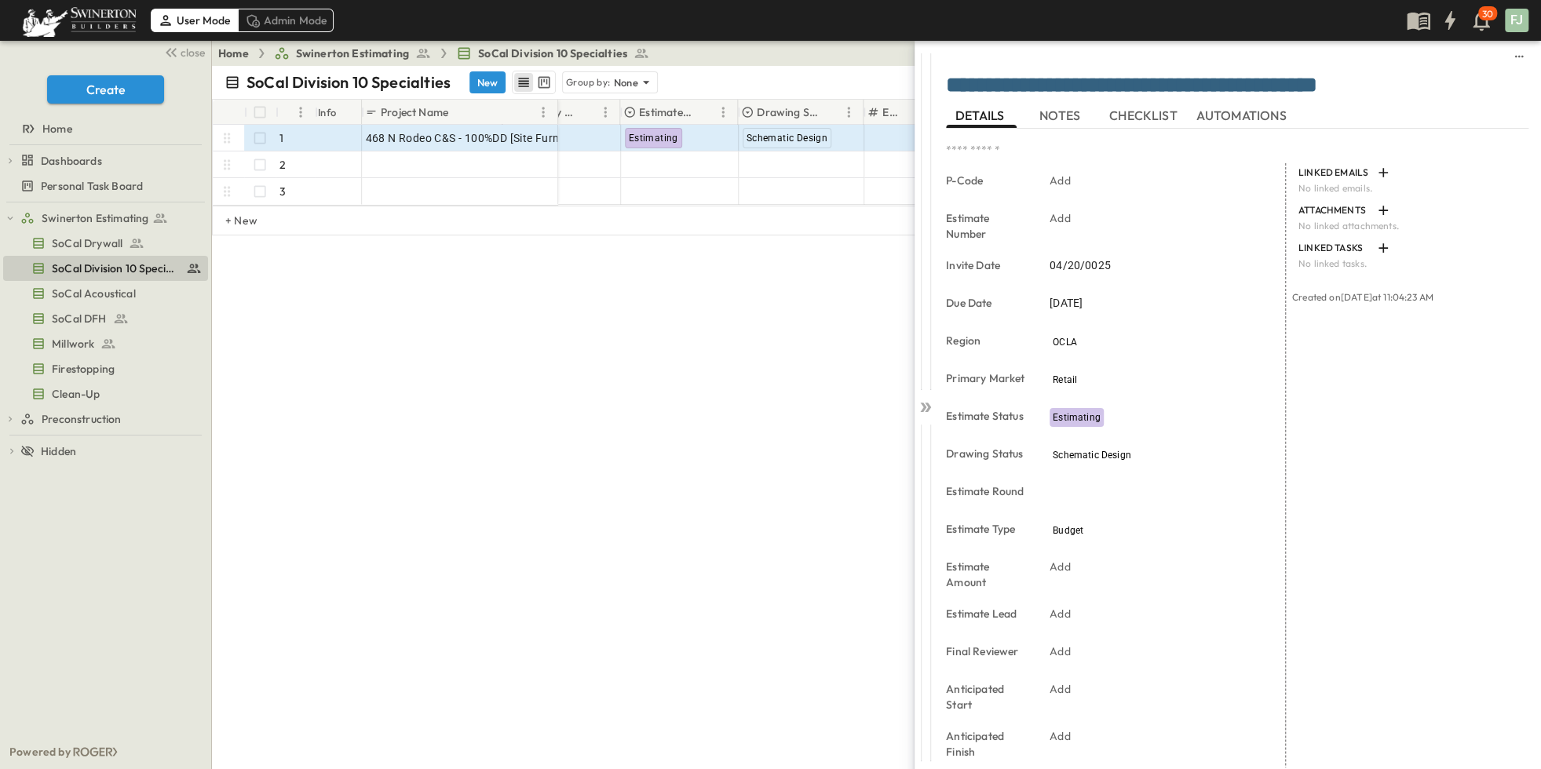
click at [1402, 471] on div "LINKED EMAILS No linked emails. ATTACHMENTS No linked attachments. LINKED TASKS…" at bounding box center [1407, 578] width 243 height 830
click at [689, 371] on div "SoCal Division 10 Specialties New Group by: None View: None Filter # Info Proje…" at bounding box center [876, 418] width 1329 height 704
click at [927, 400] on icon at bounding box center [926, 408] width 16 height 16
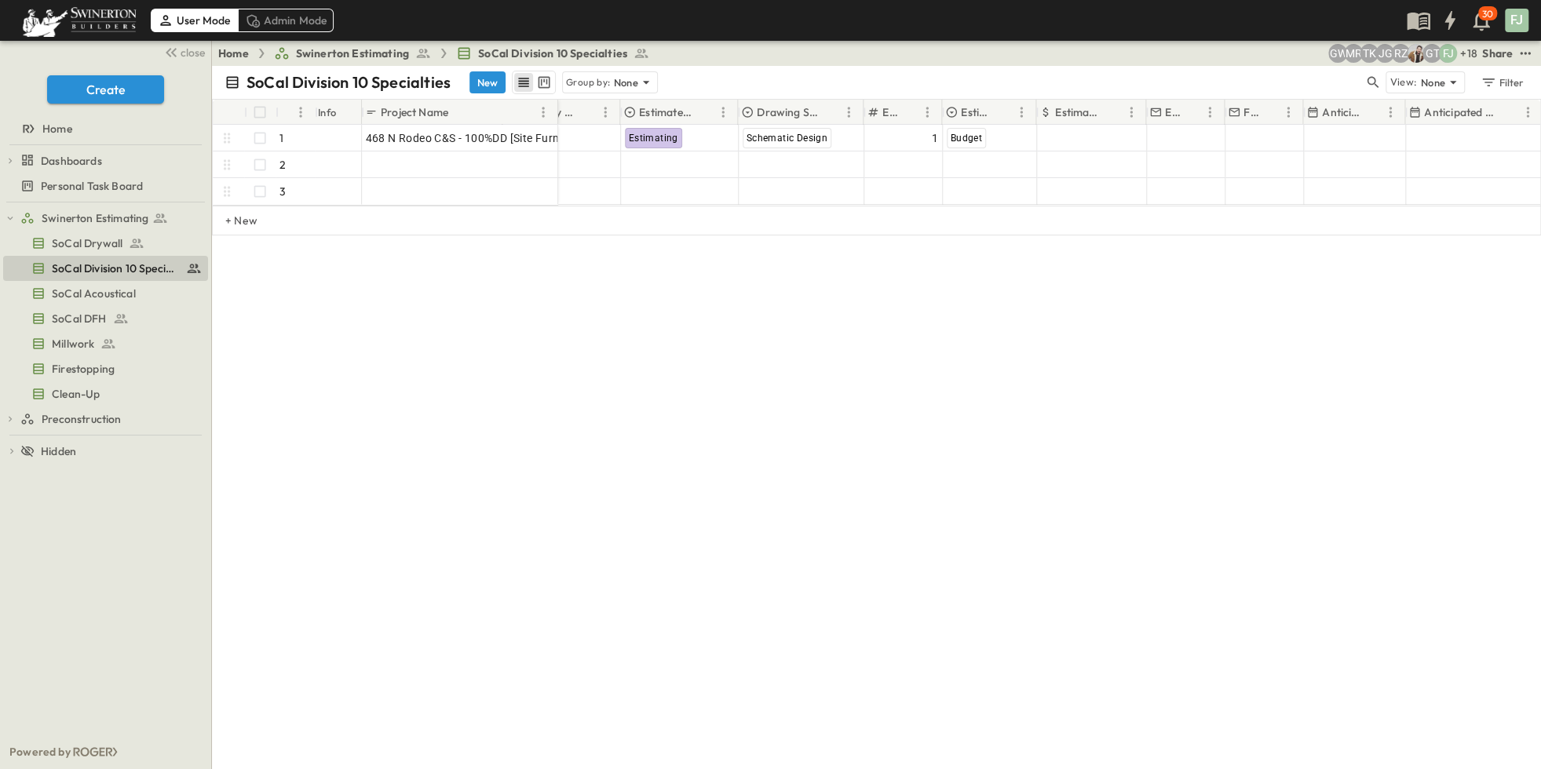
click at [799, 386] on div "SoCal Division 10 Specialties New Group by: None View: None Filter # Info Proje…" at bounding box center [876, 418] width 1329 height 704
click at [1237, 396] on div "SoCal Division 10 Specialties New Group by: None View: None Filter # Info Proje…" at bounding box center [876, 418] width 1329 height 704
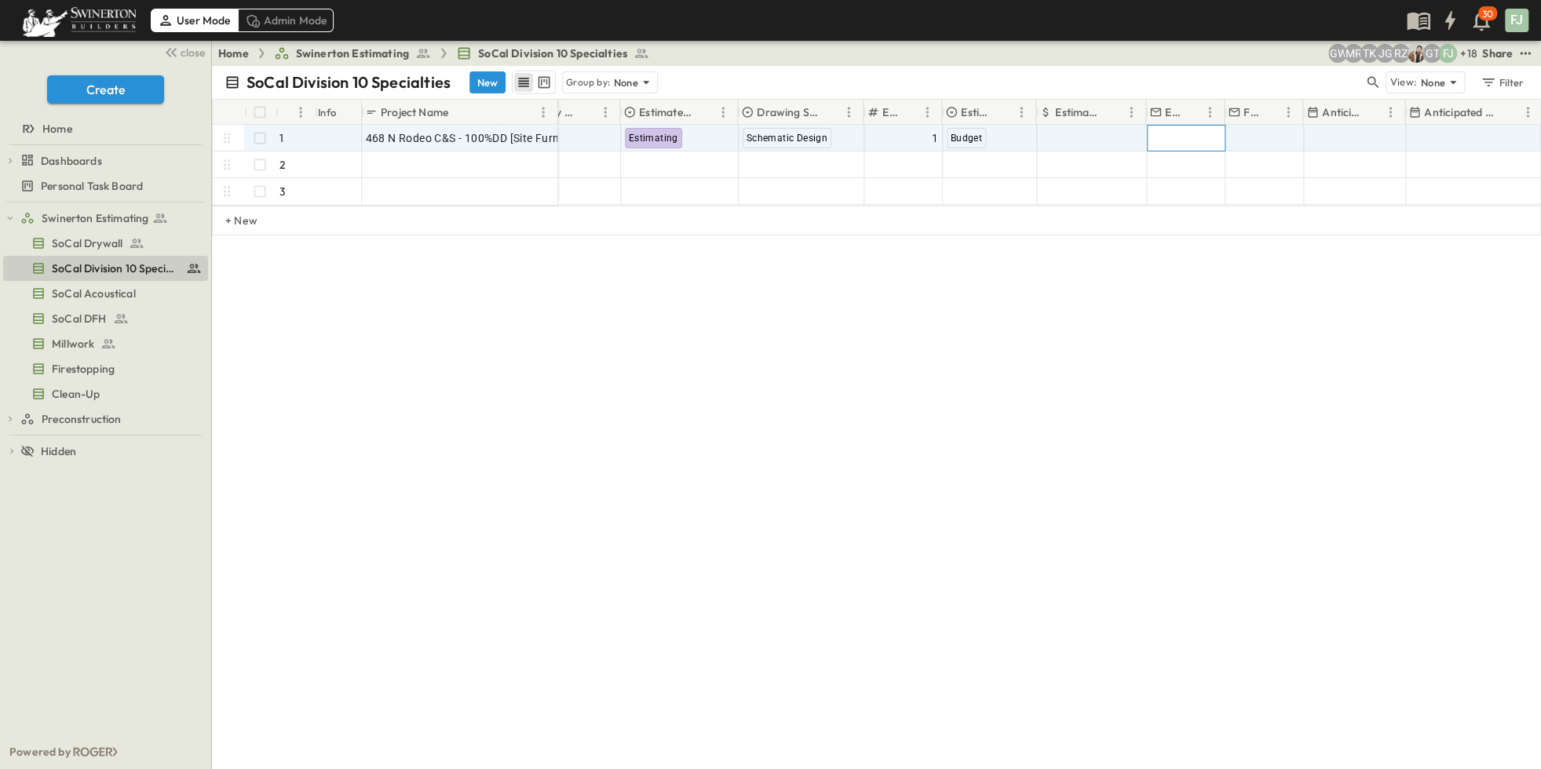
click at [1179, 130] on span "Add Contact" at bounding box center [1183, 138] width 64 height 16
type input "*******"
click at [1263, 126] on div "Add Contact" at bounding box center [1264, 138] width 77 height 25
click at [1257, 125] on input "text" at bounding box center [1266, 123] width 68 height 19
type input "****"
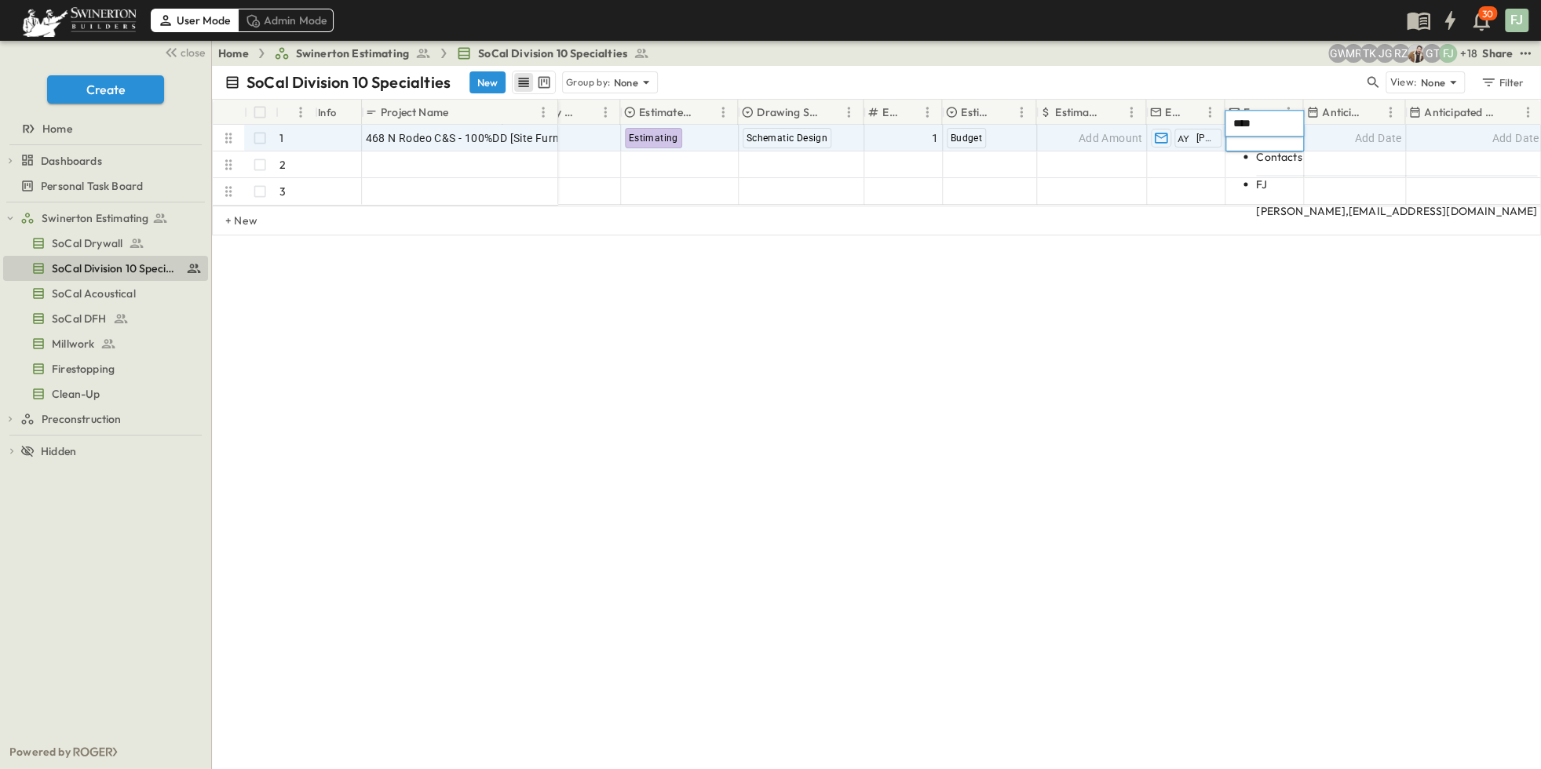
click at [1303, 182] on body "User Mode Admin Mode 30 FJ close Create Home Dashboards Estimator Utilization P…" at bounding box center [770, 384] width 1541 height 769
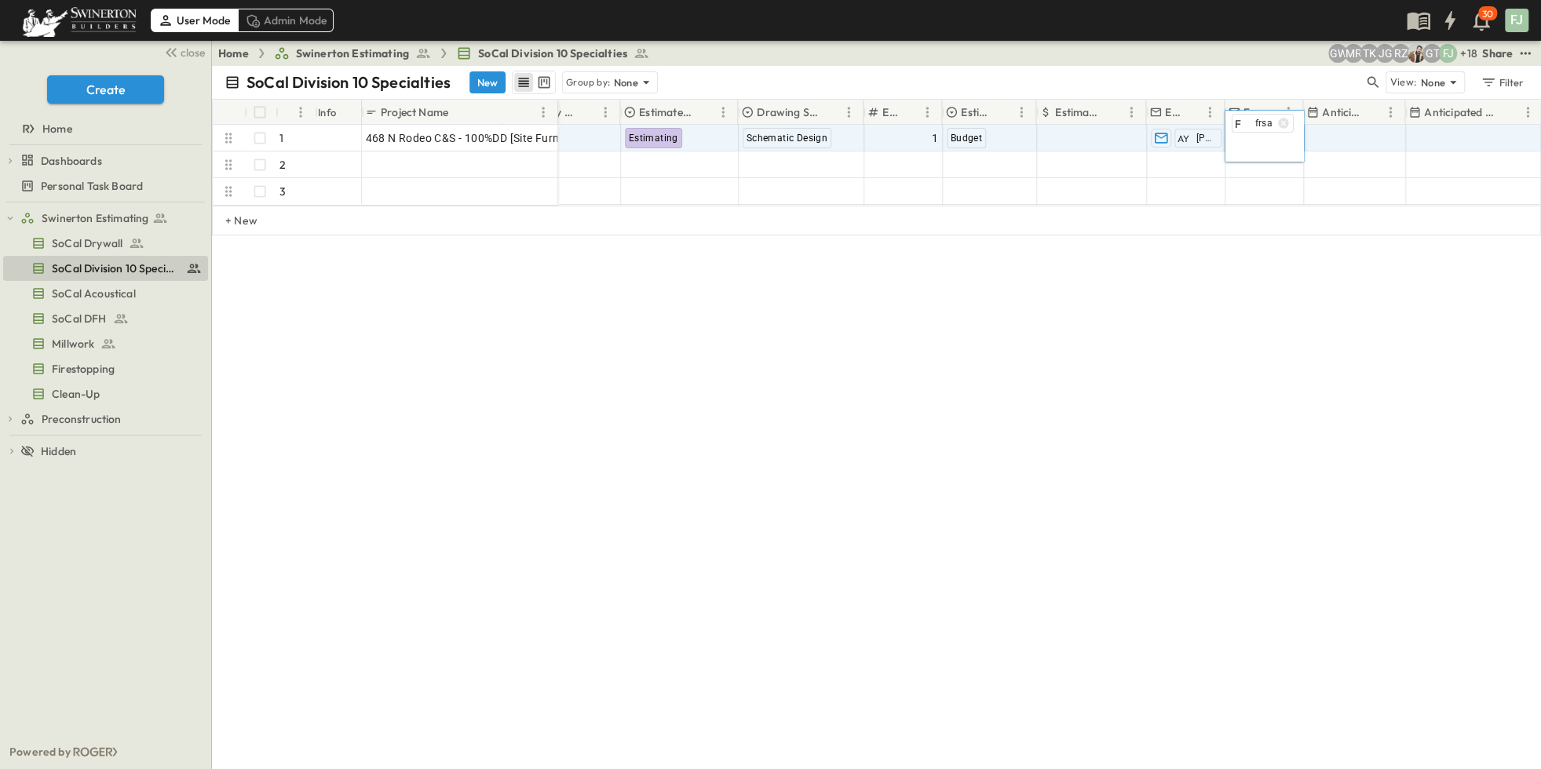
drag, startPoint x: 1367, startPoint y: 390, endPoint x: 1356, endPoint y: 120, distance: 270.3
click at [1366, 375] on div "SoCal Division 10 Specialties New Group by: None View: None Filter # Info Proje…" at bounding box center [876, 418] width 1329 height 704
click at [1347, 129] on div "Add Date" at bounding box center [1355, 138] width 101 height 25
click at [1349, 566] on div "SoCal Division 10 Specialties New Group by: None View: None Filter # Info Proje…" at bounding box center [876, 418] width 1329 height 704
click at [1371, 546] on div "SoCal Division 10 Specialties New Group by: None View: None Filter # Info Proje…" at bounding box center [876, 418] width 1329 height 704
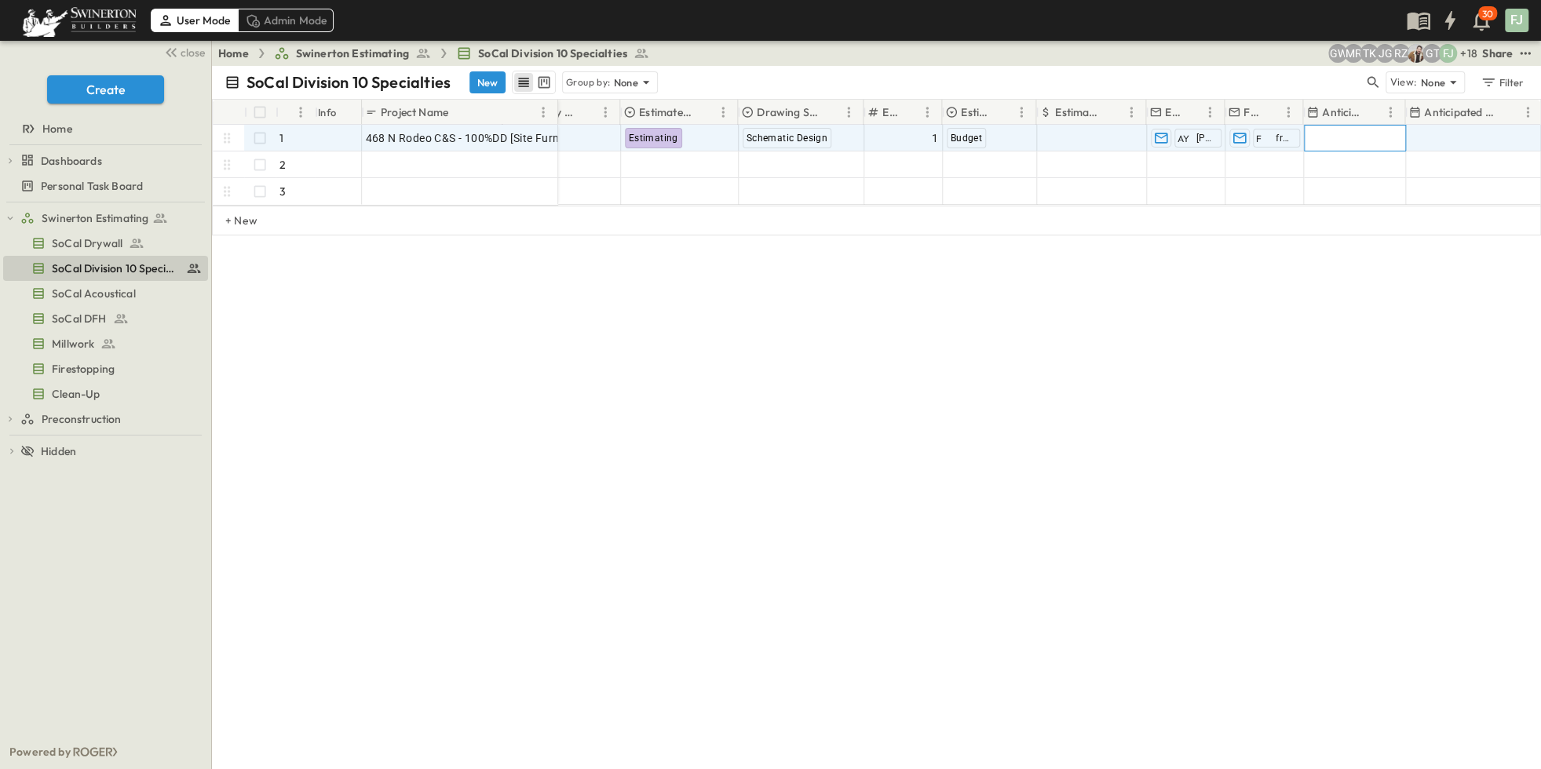
click at [1345, 126] on div "Add Date" at bounding box center [1355, 138] width 101 height 25
click at [1522, 151] on icon "Next month" at bounding box center [1517, 149] width 19 height 13
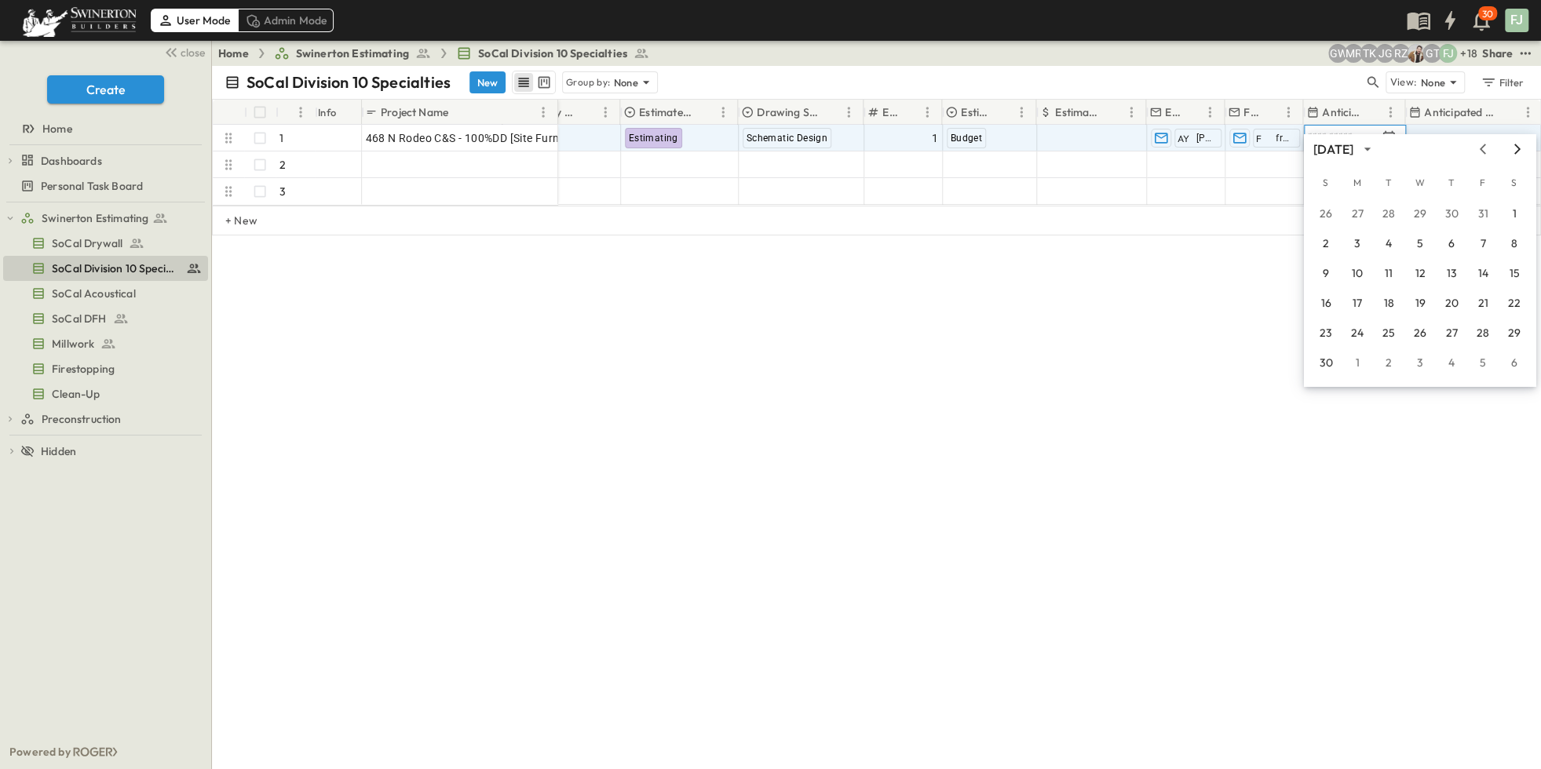
click at [1522, 151] on icon "Next month" at bounding box center [1517, 149] width 19 height 13
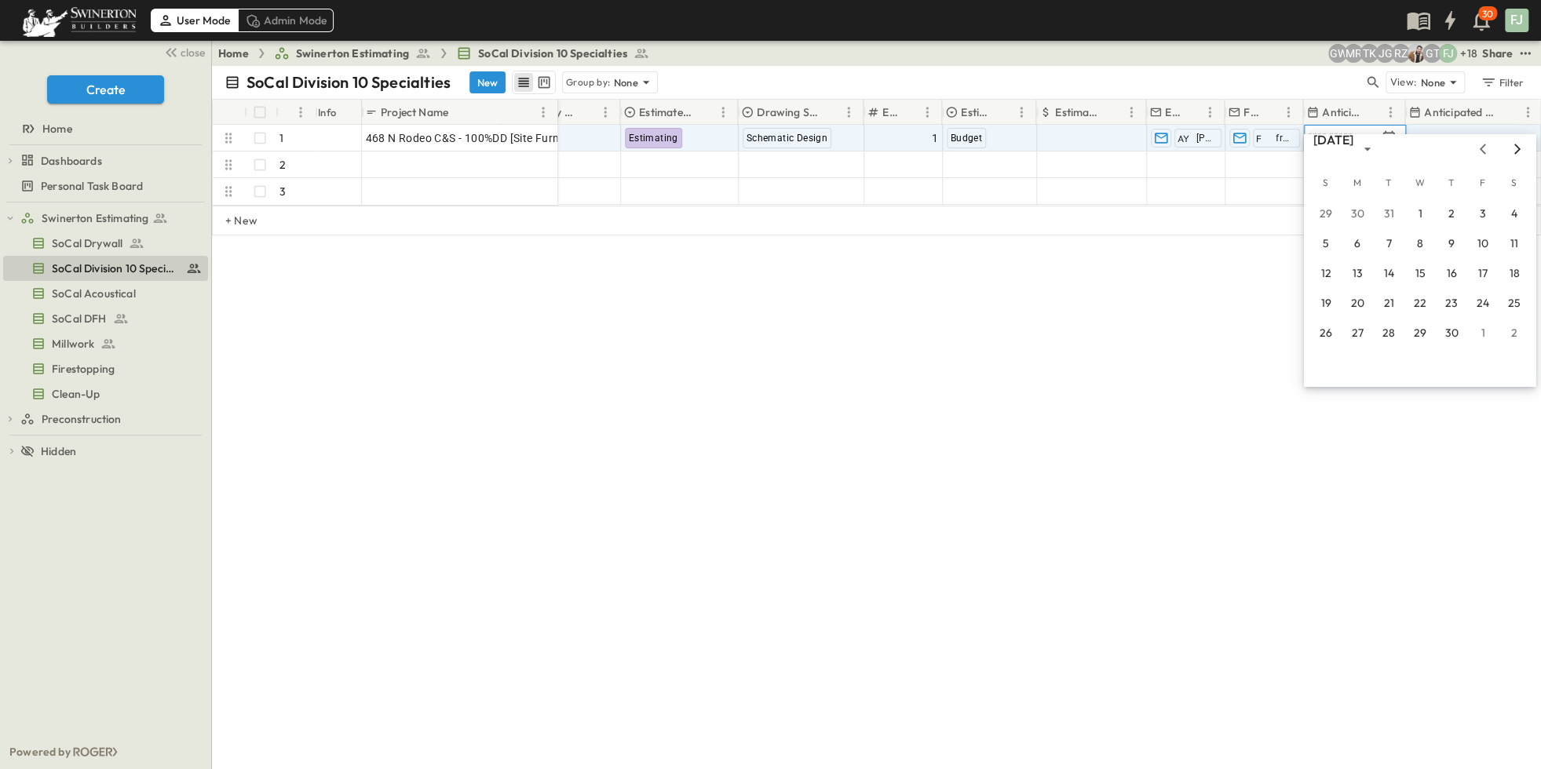
click at [1522, 151] on icon "Next month" at bounding box center [1517, 149] width 19 height 13
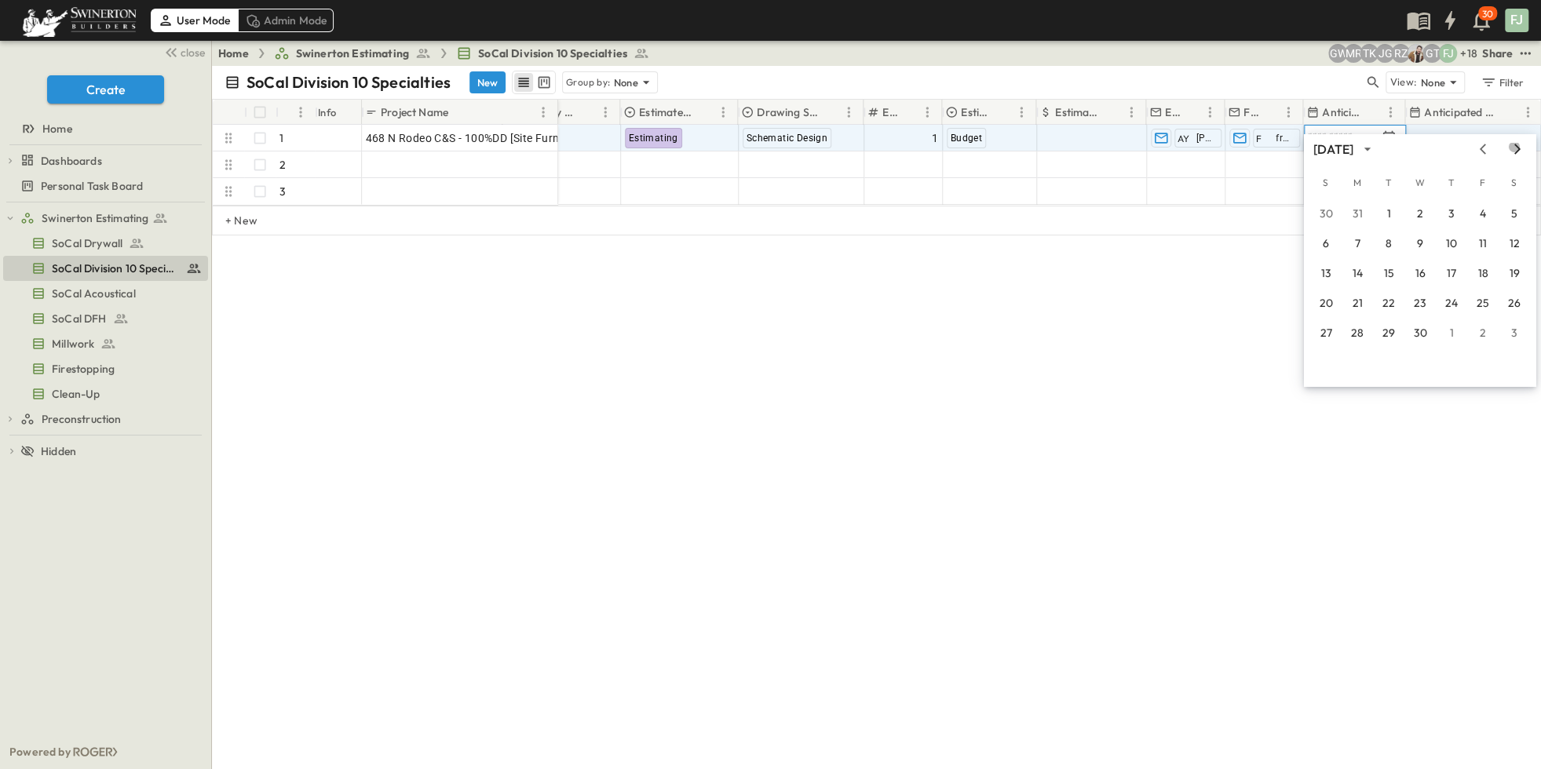
click at [1522, 151] on icon "Next month" at bounding box center [1517, 149] width 19 height 13
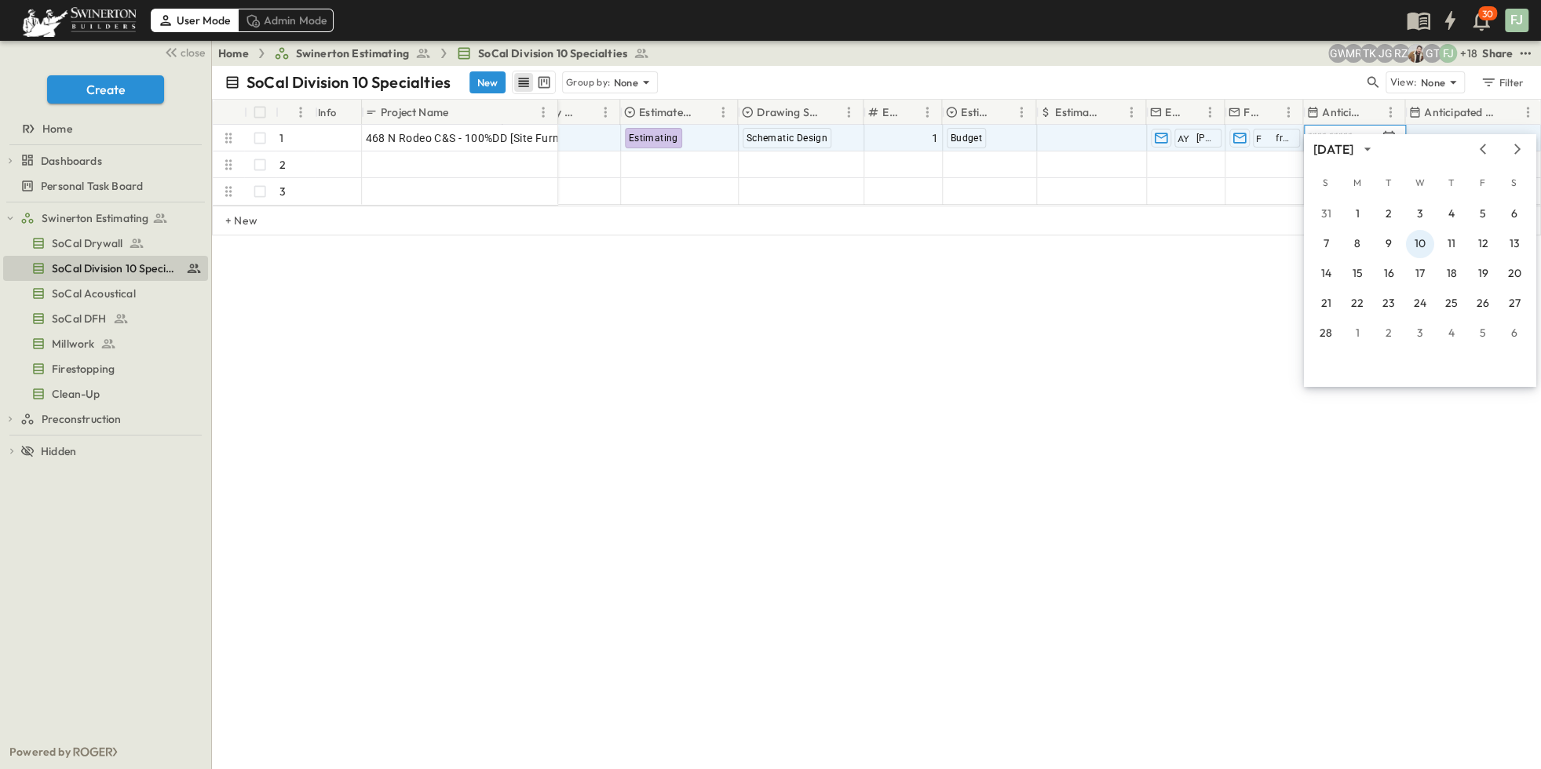
click at [1422, 247] on button "10" at bounding box center [1420, 244] width 28 height 28
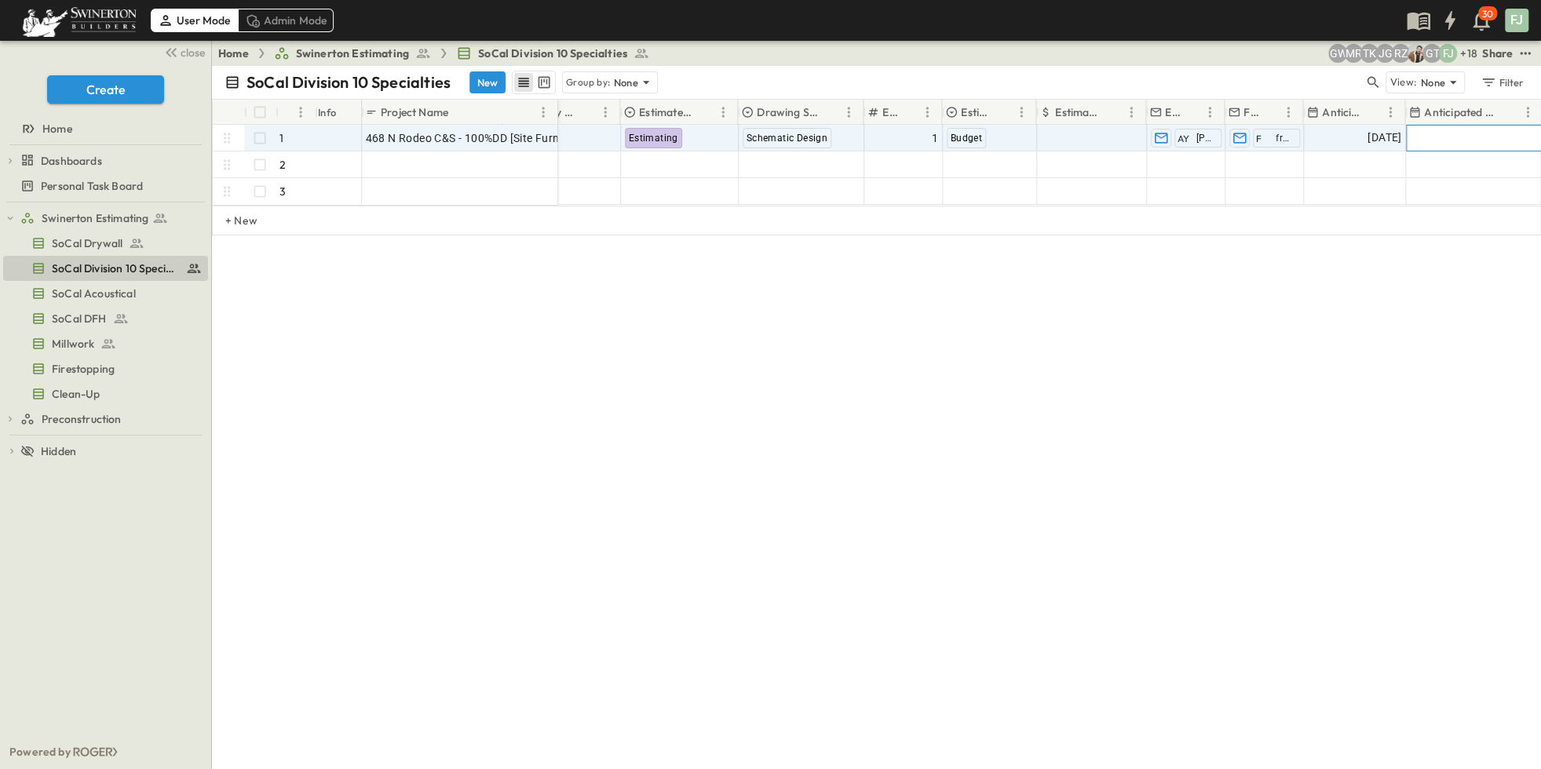
click at [1457, 126] on div "Add Date" at bounding box center [1475, 138] width 136 height 25
click at [1521, 151] on icon "Next month" at bounding box center [1522, 149] width 19 height 13
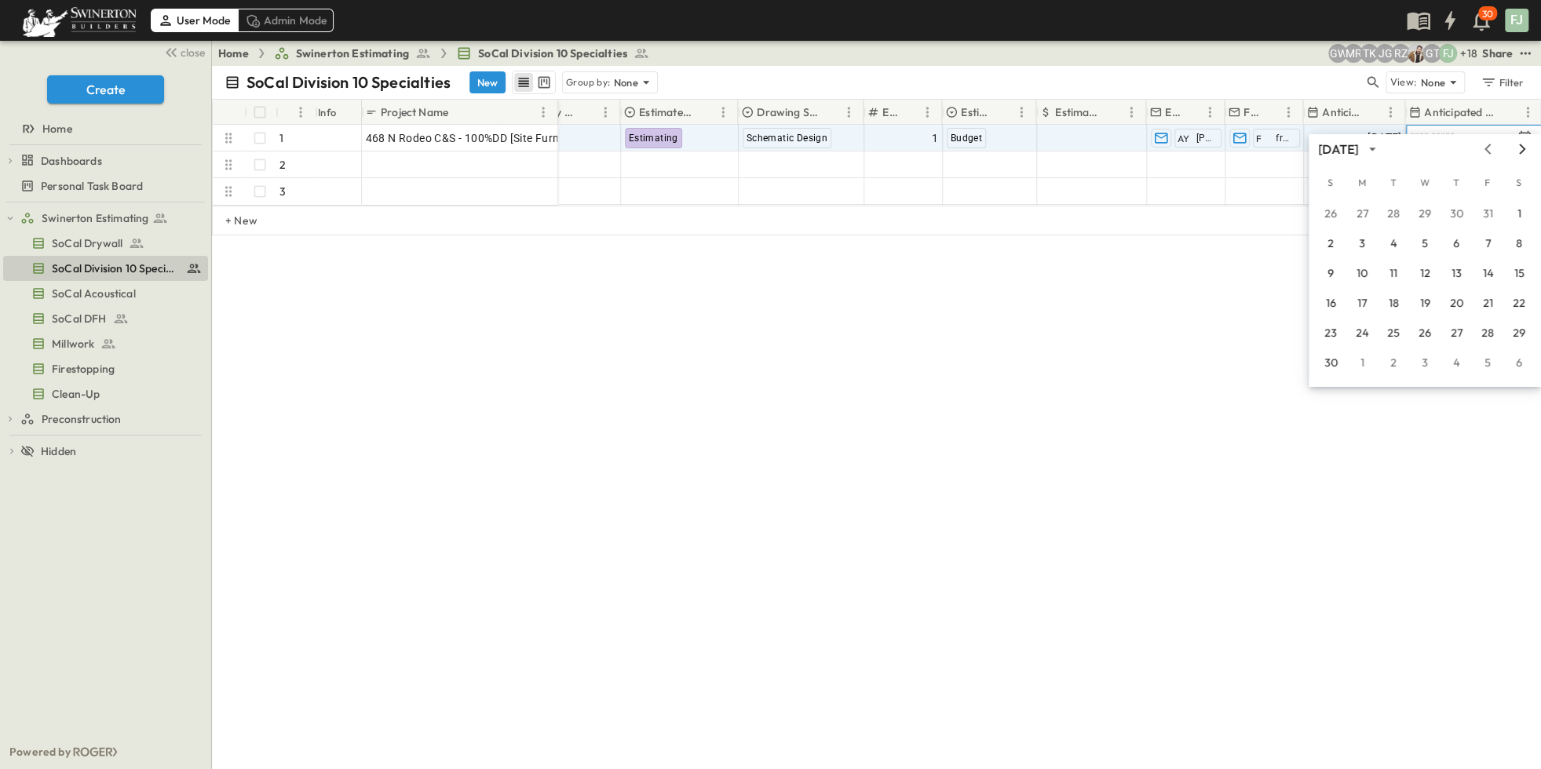
click at [1521, 151] on icon "Next month" at bounding box center [1522, 149] width 19 height 13
click at [1475, 130] on input "**********" at bounding box center [1461, 137] width 102 height 15
type input "**********"
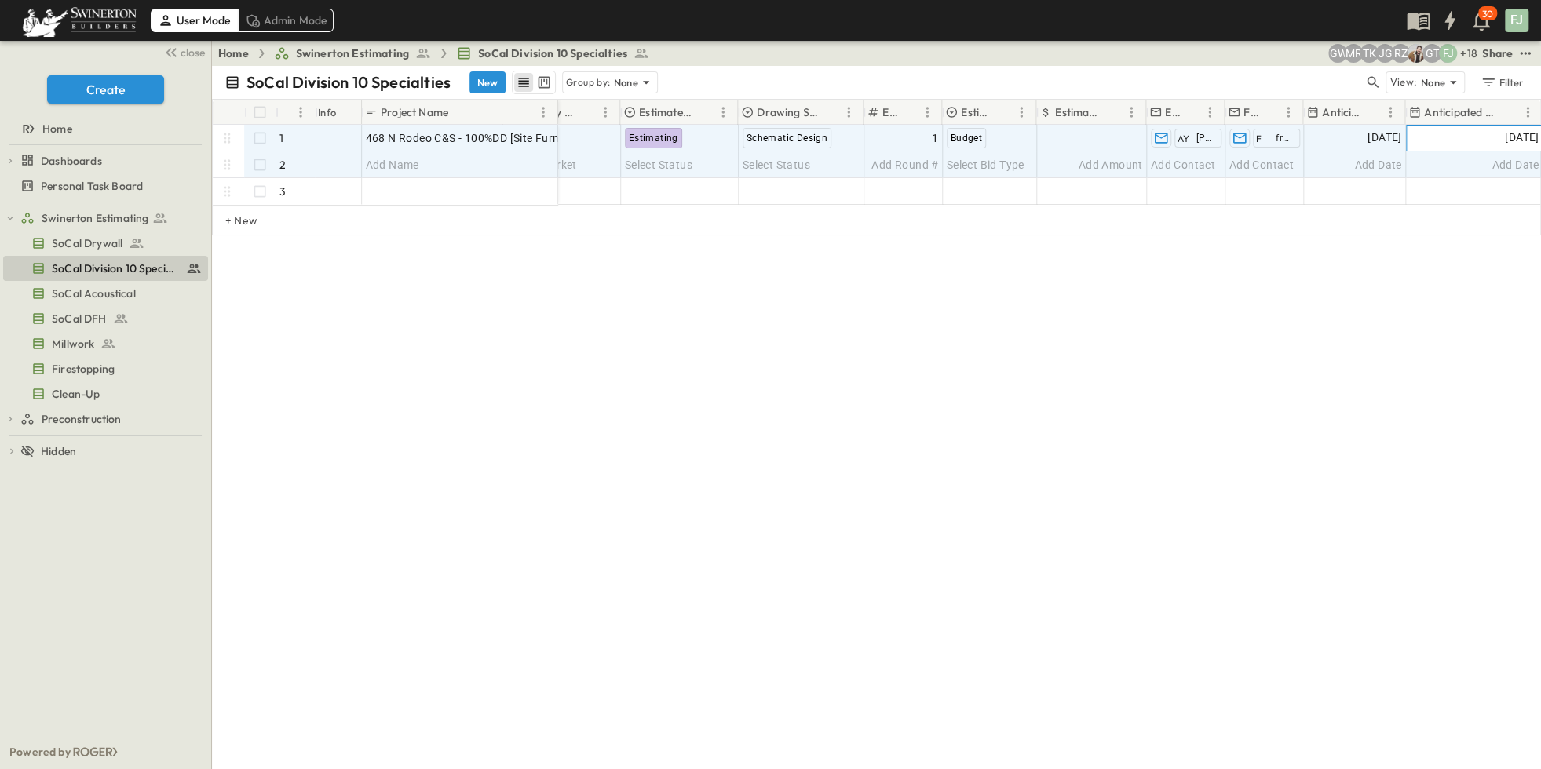
scroll to position [0, 528]
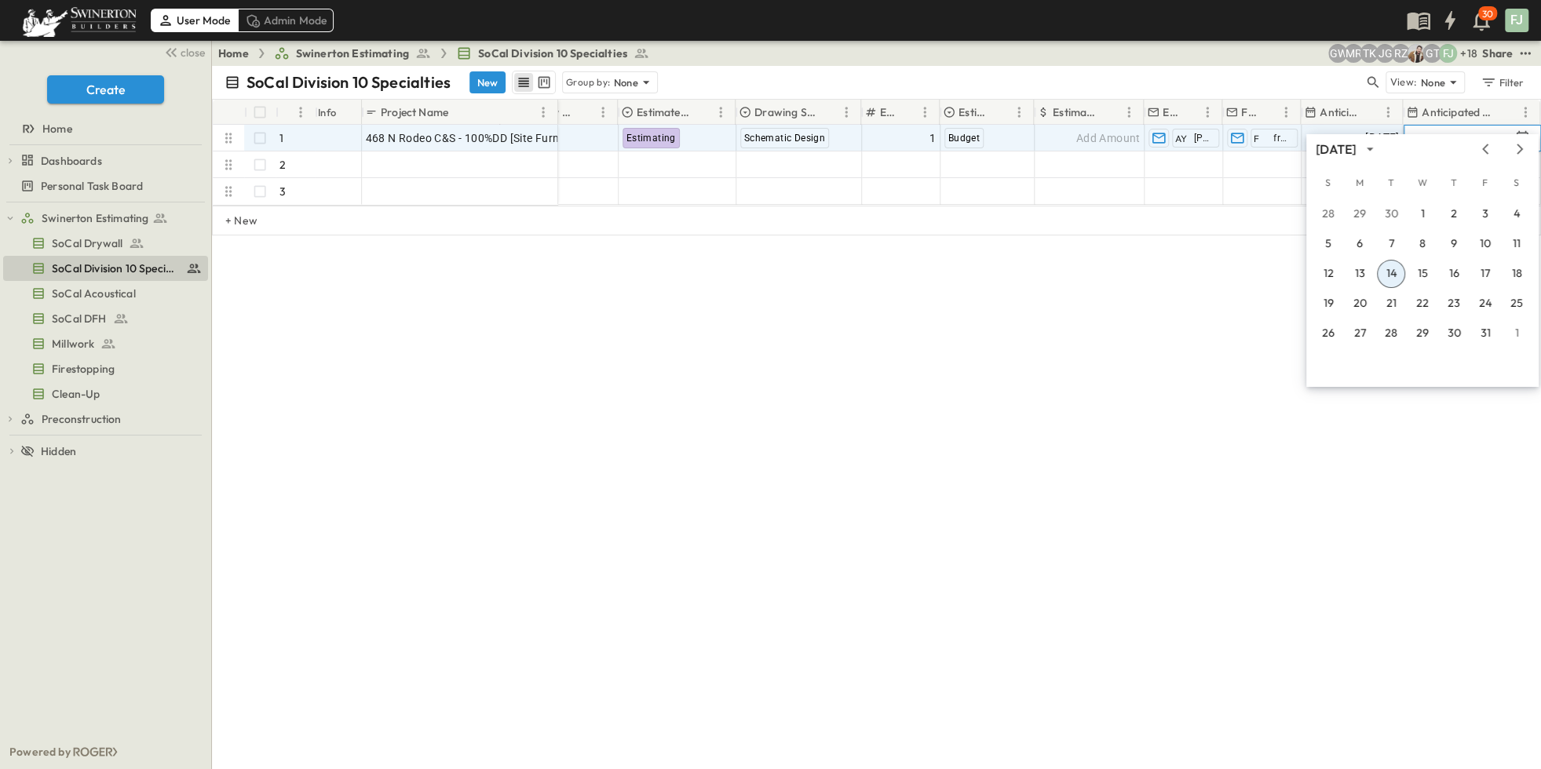
type input "**********"
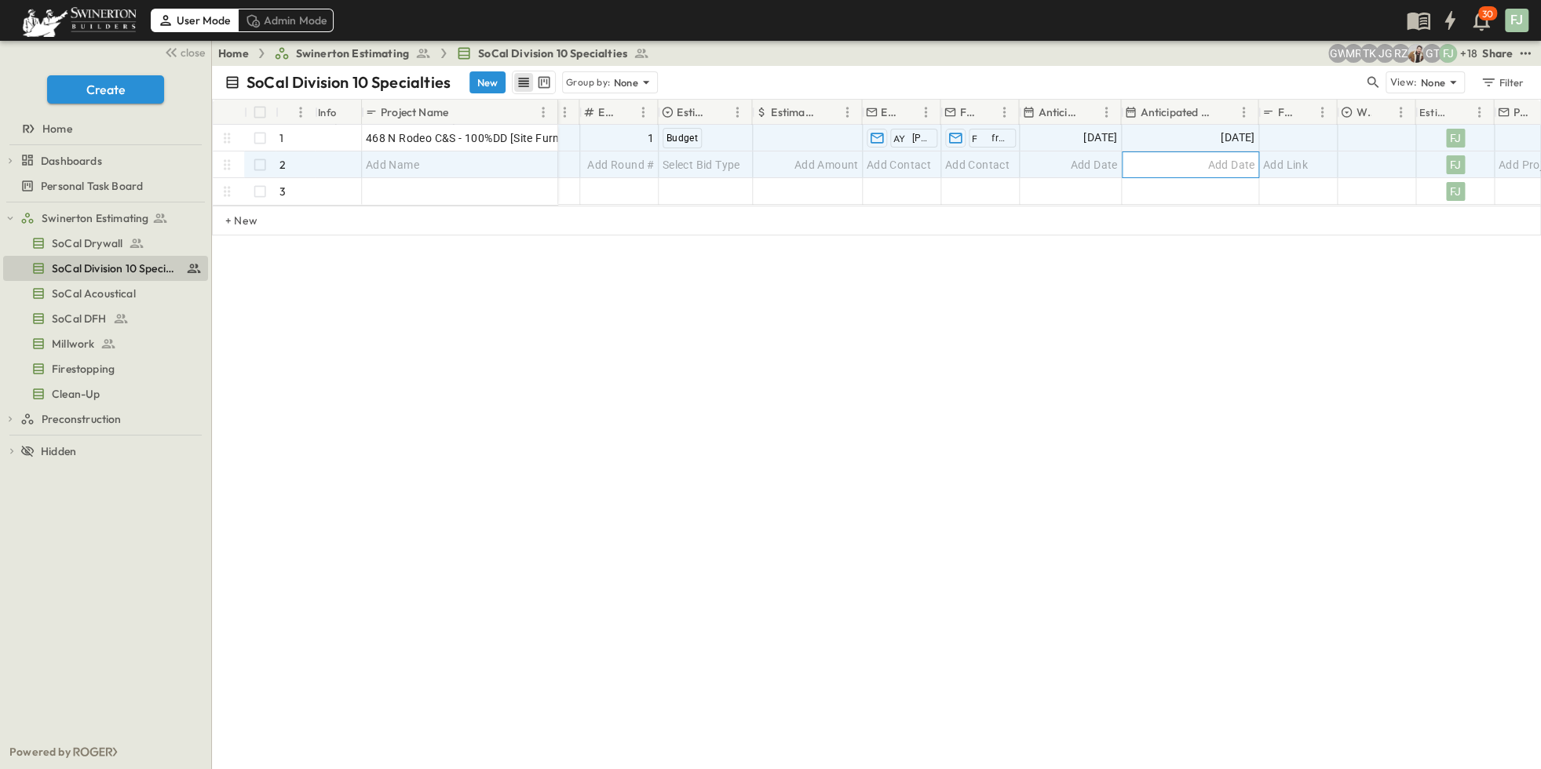
scroll to position [0, 843]
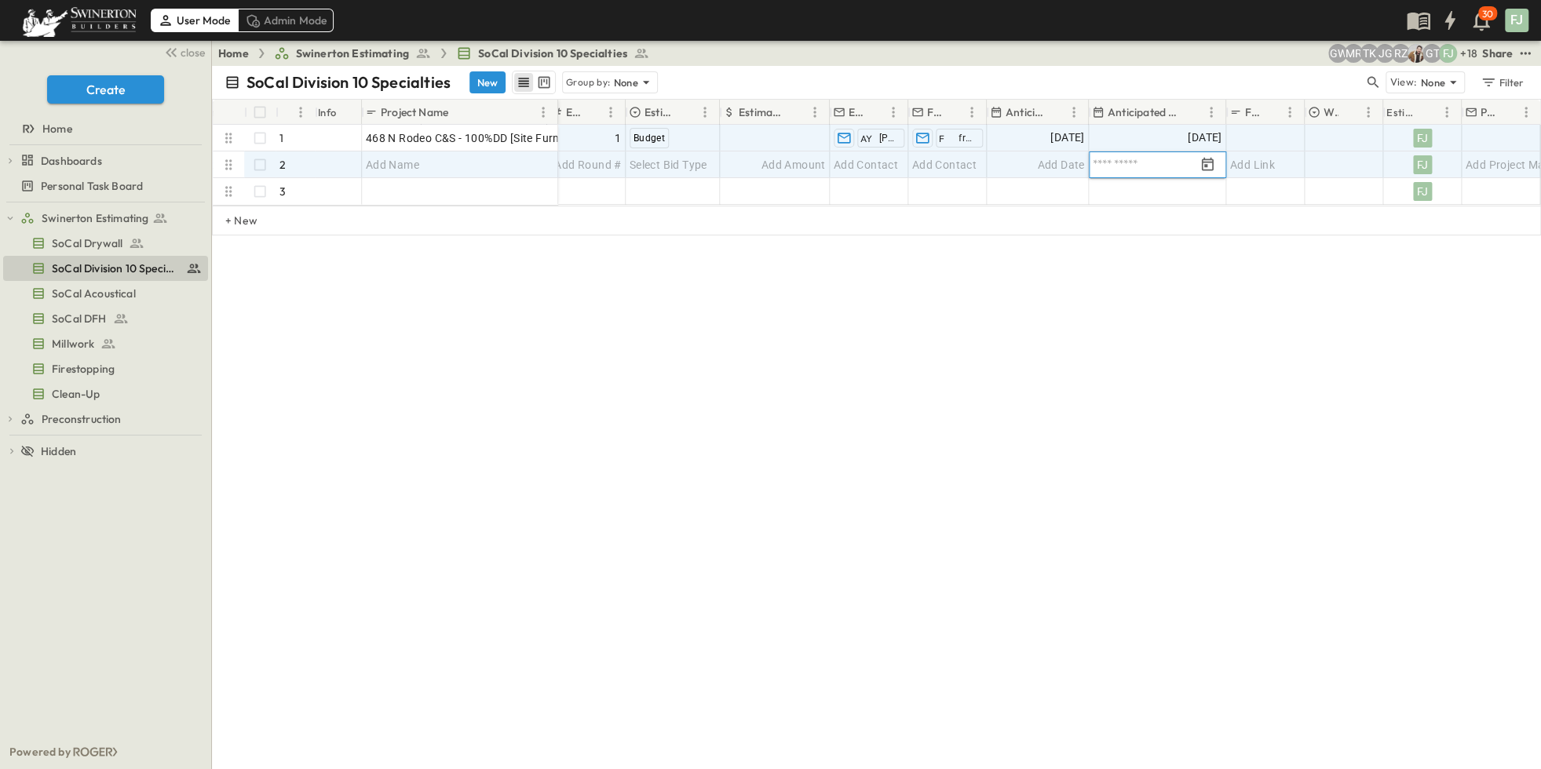
drag, startPoint x: 1183, startPoint y: 148, endPoint x: 1194, endPoint y: 147, distance: 11.1
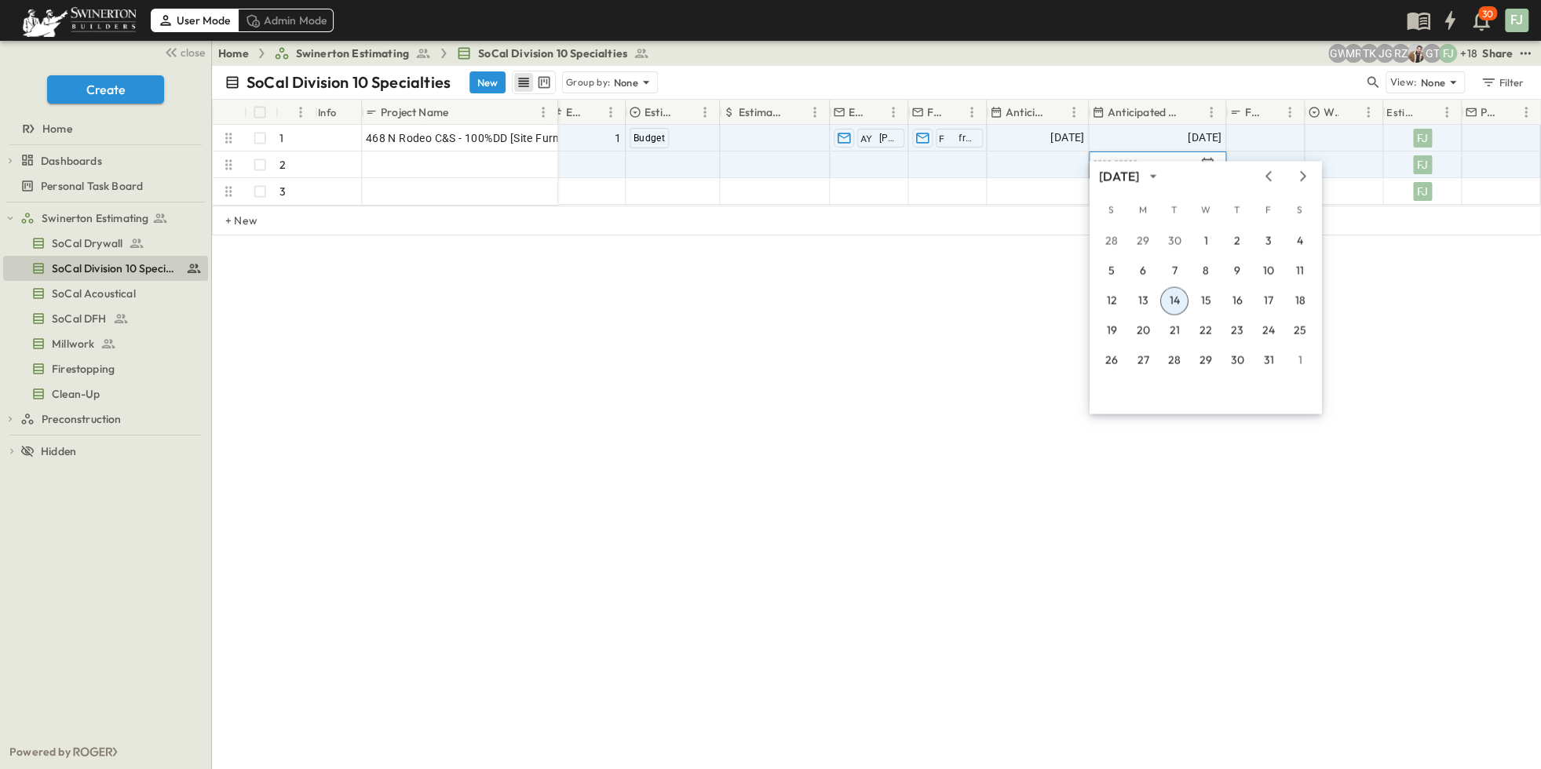
click at [1231, 493] on div "SoCal Division 10 Specialties New Group by: None View: None Filter # Info Proje…" at bounding box center [876, 418] width 1329 height 704
click at [1461, 455] on div "SoCal Division 10 Specialties New Group by: None View: None Filter # Info Proje…" at bounding box center [876, 418] width 1329 height 704
drag, startPoint x: 1259, startPoint y: 470, endPoint x: 1301, endPoint y: 257, distance: 217.6
click at [1258, 464] on div "SoCal Division 10 Specialties New Group by: None View: None Filter # Info Proje…" at bounding box center [876, 418] width 1329 height 704
click at [191, 42] on button "close" at bounding box center [183, 52] width 50 height 22
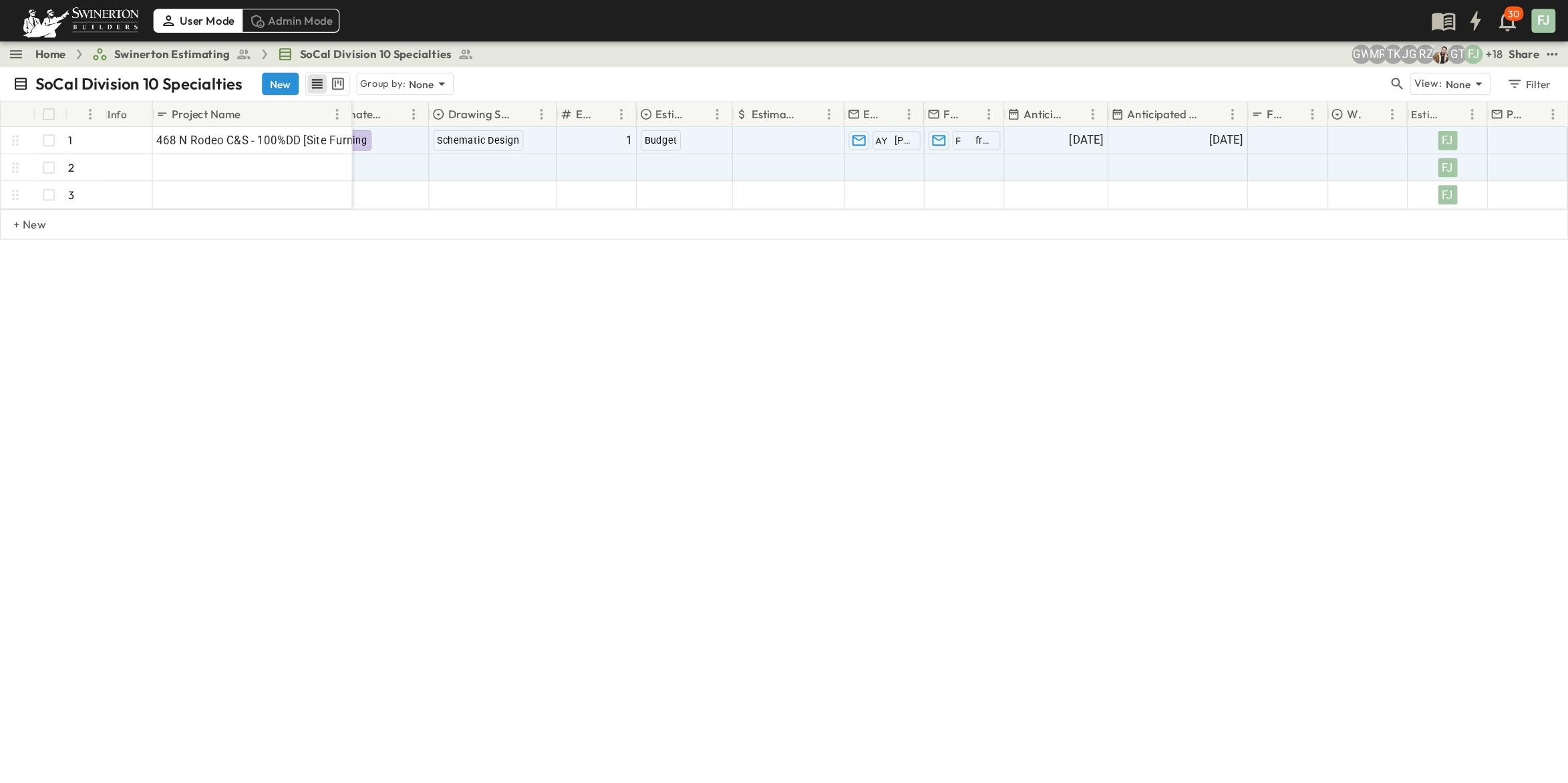
scroll to position [0, 537]
click at [719, 540] on div "SoCal Division 10 Specialties New Group by: None View: None Filter # Info Proje…" at bounding box center [655, 356] width 1311 height 599
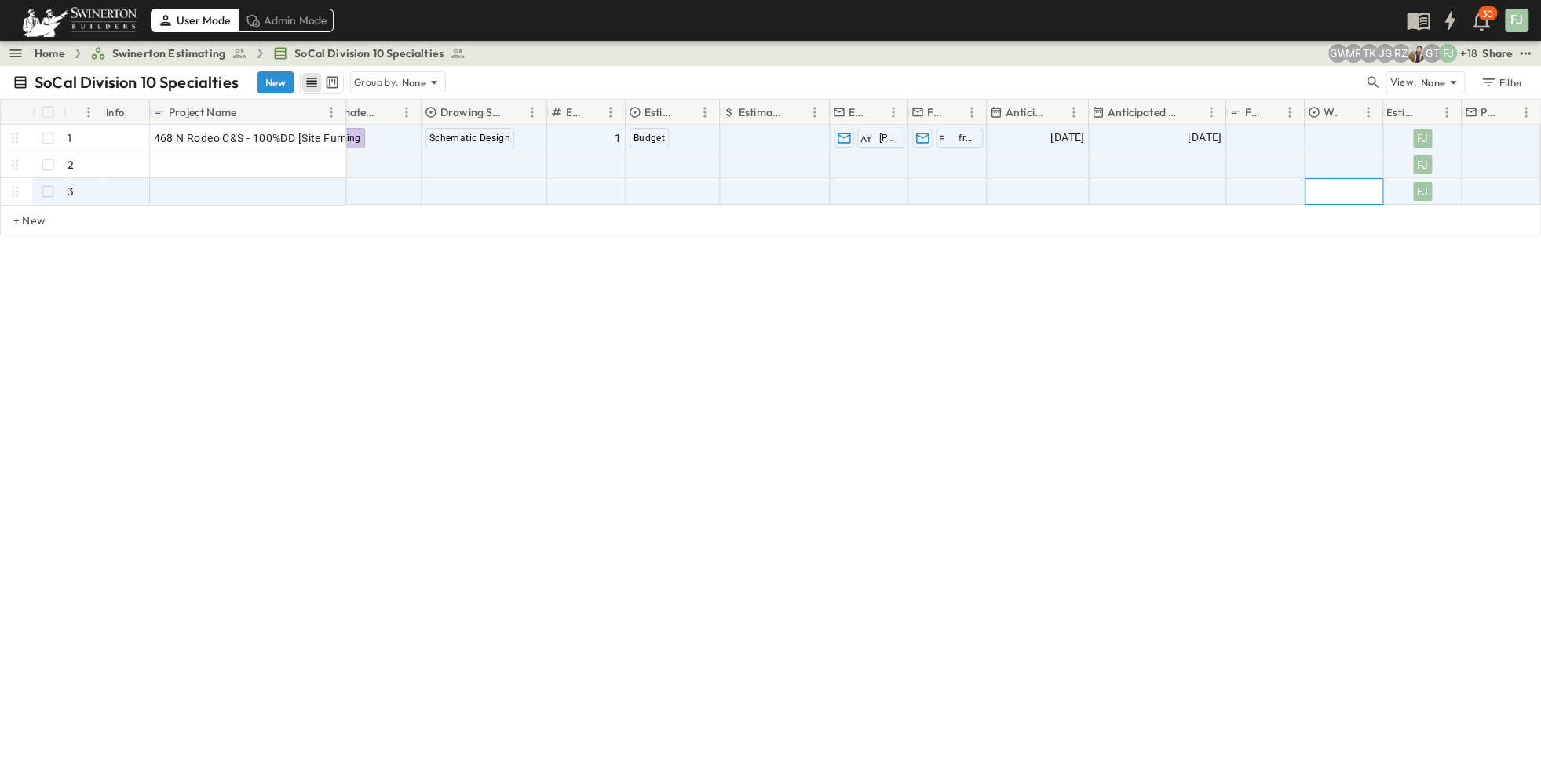
click at [1325, 182] on div at bounding box center [1344, 191] width 77 height 25
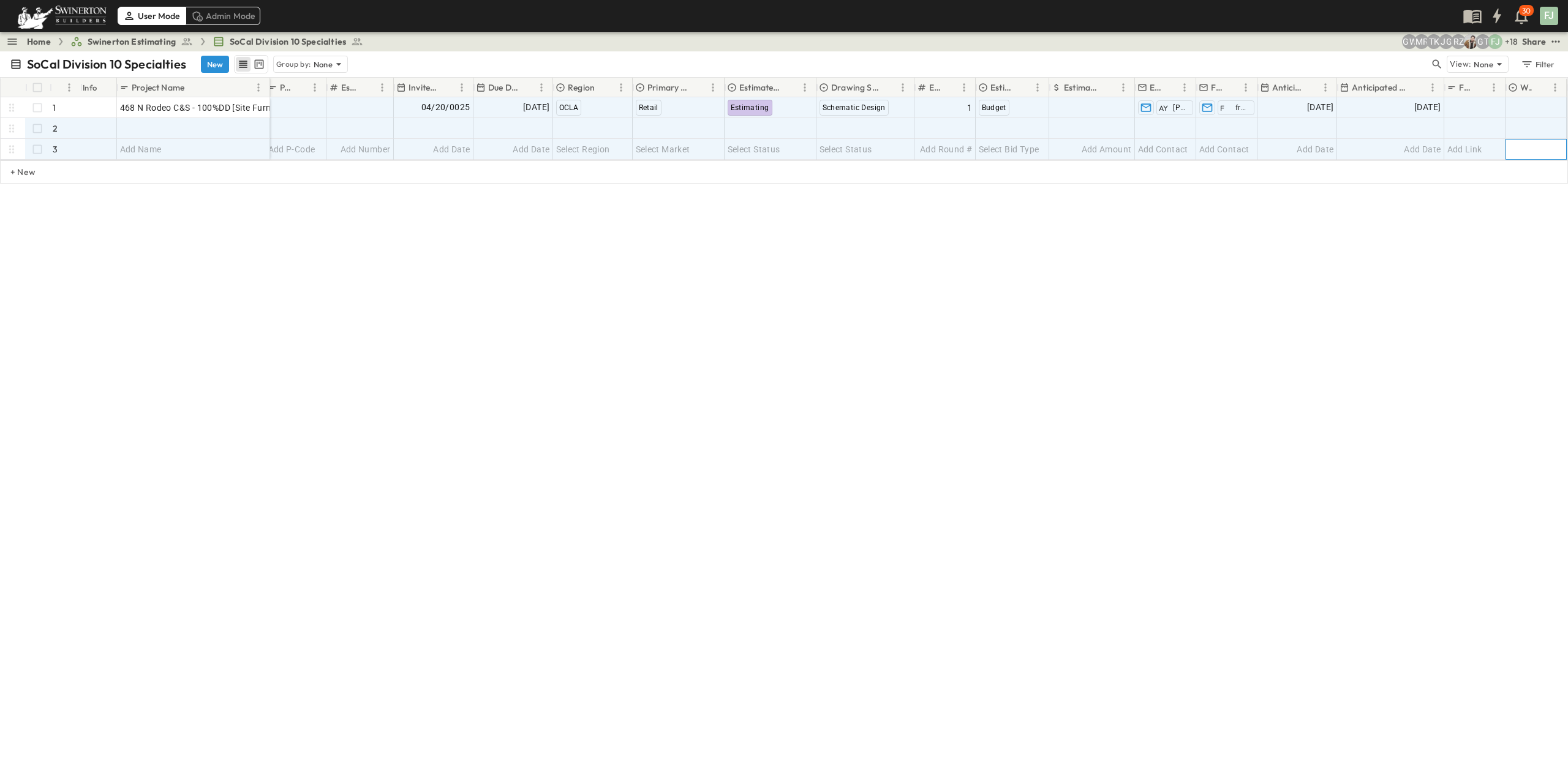
scroll to position [0, 0]
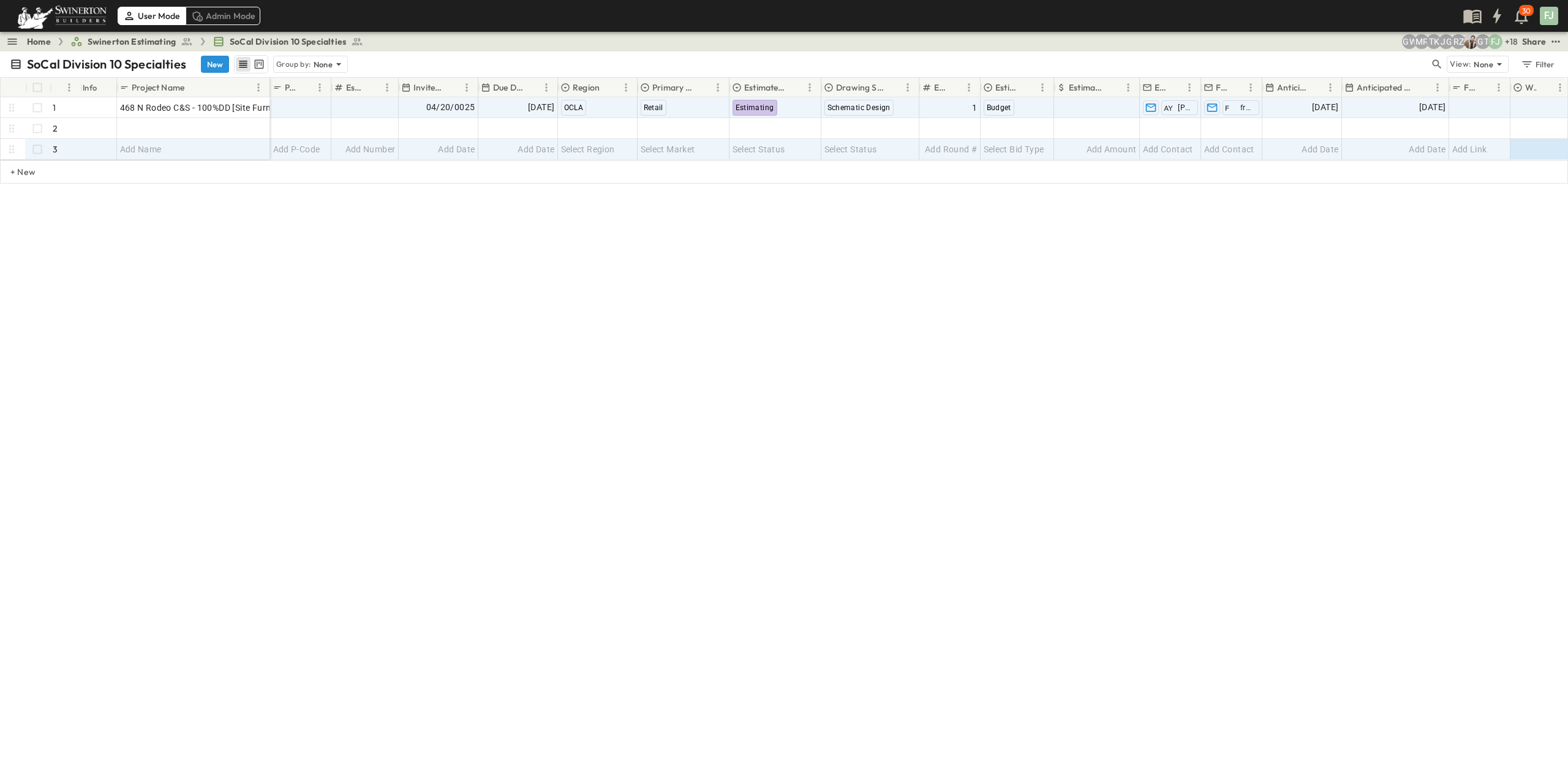
click at [1202, 486] on div "SoCal Division 10 Specialties New Group by: None View: None Filter # Info Proje…" at bounding box center [784, 417] width 1568 height 731
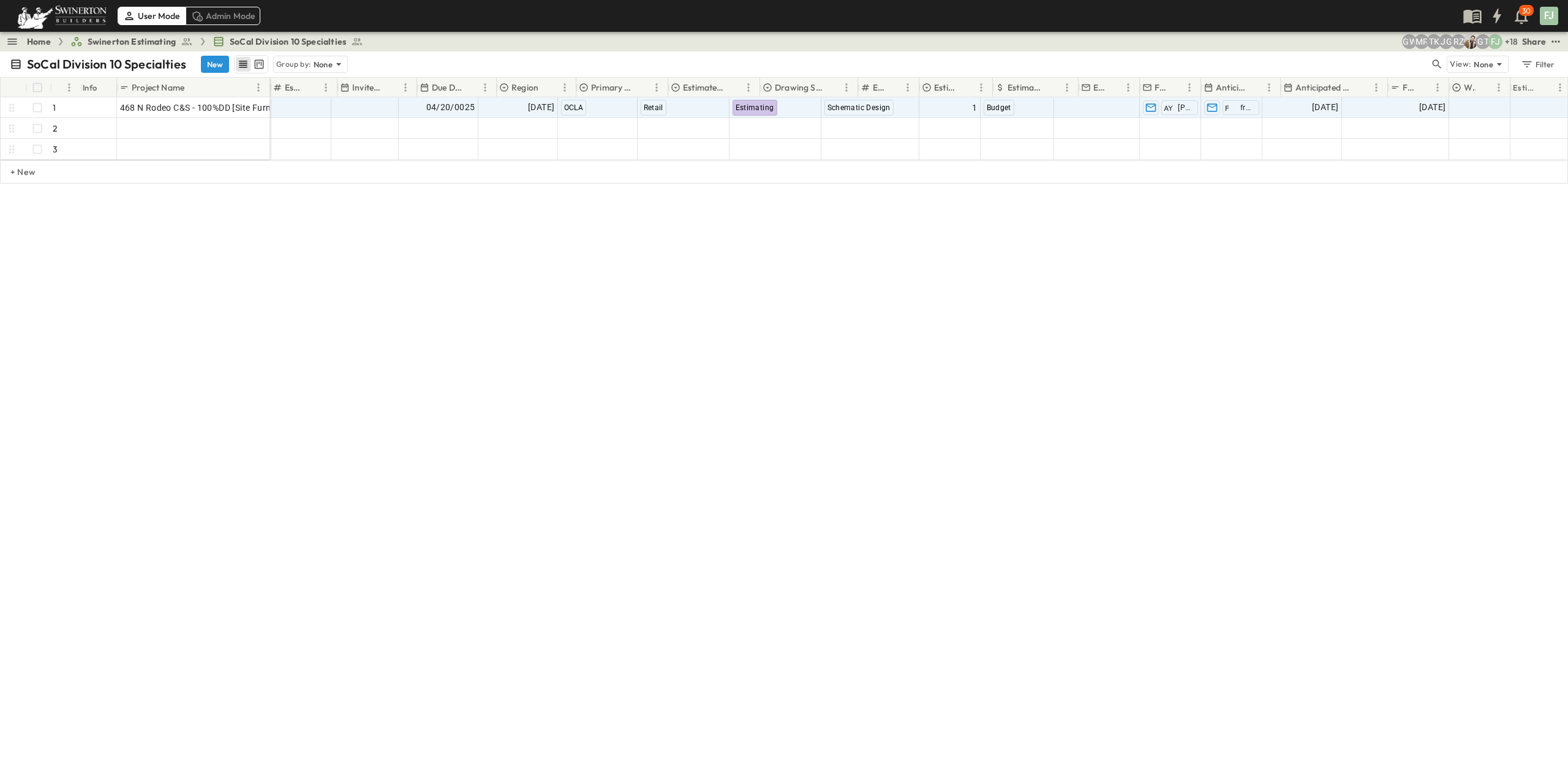
scroll to position [0, 127]
click at [1202, 368] on div "SoCal Division 10 Specialties New Group by: None View: None Filter # Info Proje…" at bounding box center [784, 417] width 1568 height 731
click at [804, 281] on div "SoCal Division 10 Specialties New Group by: None View: None Filter # Info Proje…" at bounding box center [784, 417] width 1568 height 731
click at [720, 412] on div "SoCal Division 10 Specialties New Group by: None View: None Filter # Info Proje…" at bounding box center [784, 417] width 1568 height 731
click at [437, 261] on div "SoCal Division 10 Specialties New Group by: None View: None Filter # Info Proje…" at bounding box center [784, 417] width 1568 height 731
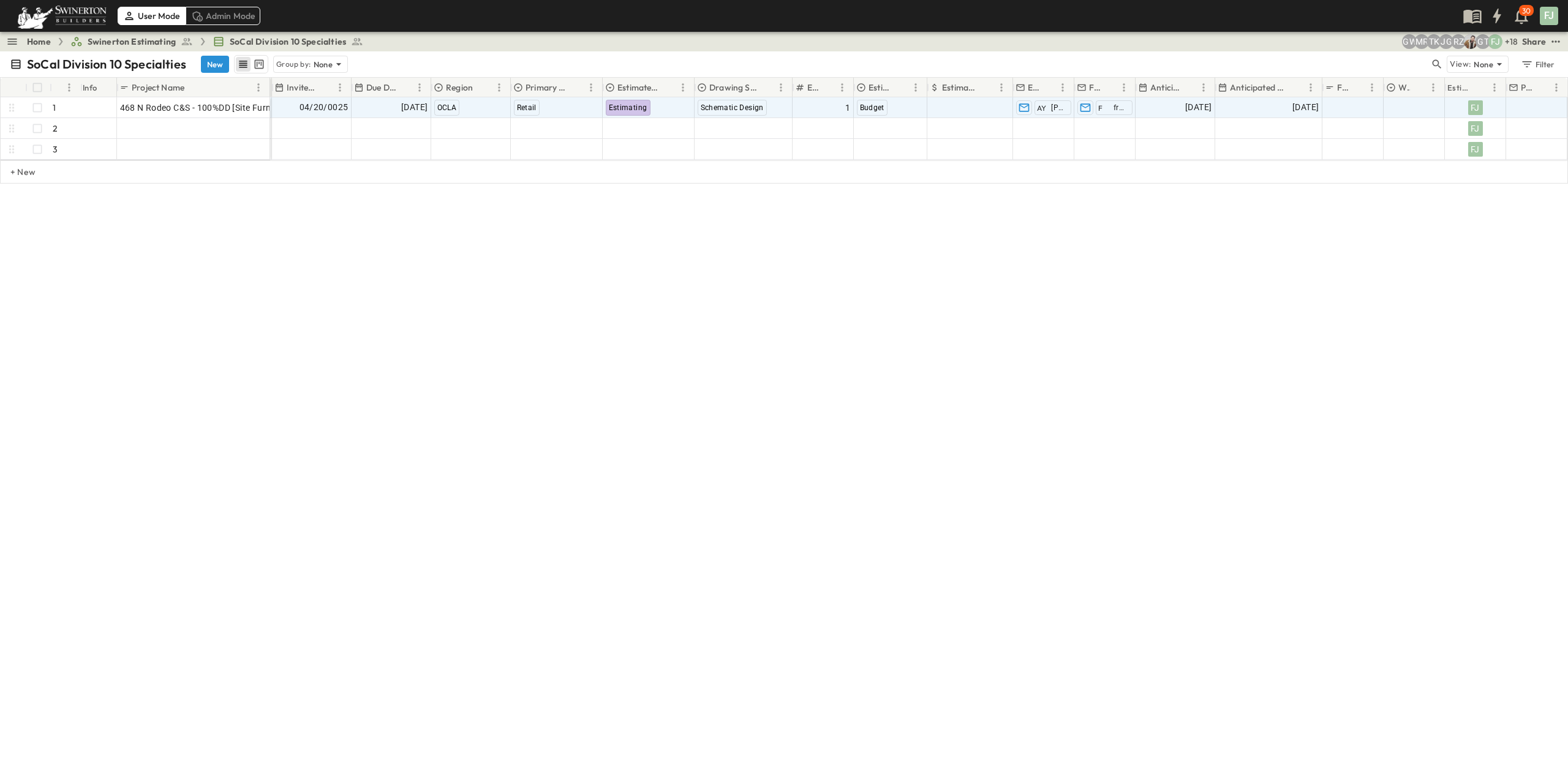
drag, startPoint x: 1330, startPoint y: 429, endPoint x: 1341, endPoint y: 417, distance: 16.3
click at [1202, 426] on div "SoCal Division 10 Specialties New Group by: None View: None Filter # Info Proje…" at bounding box center [784, 417] width 1568 height 731
click at [789, 388] on div "SoCal Division 10 Specialties New Group by: None View: None Filter # Info Proje…" at bounding box center [784, 417] width 1568 height 731
click at [257, 101] on p "OPEN" at bounding box center [257, 106] width 21 height 10
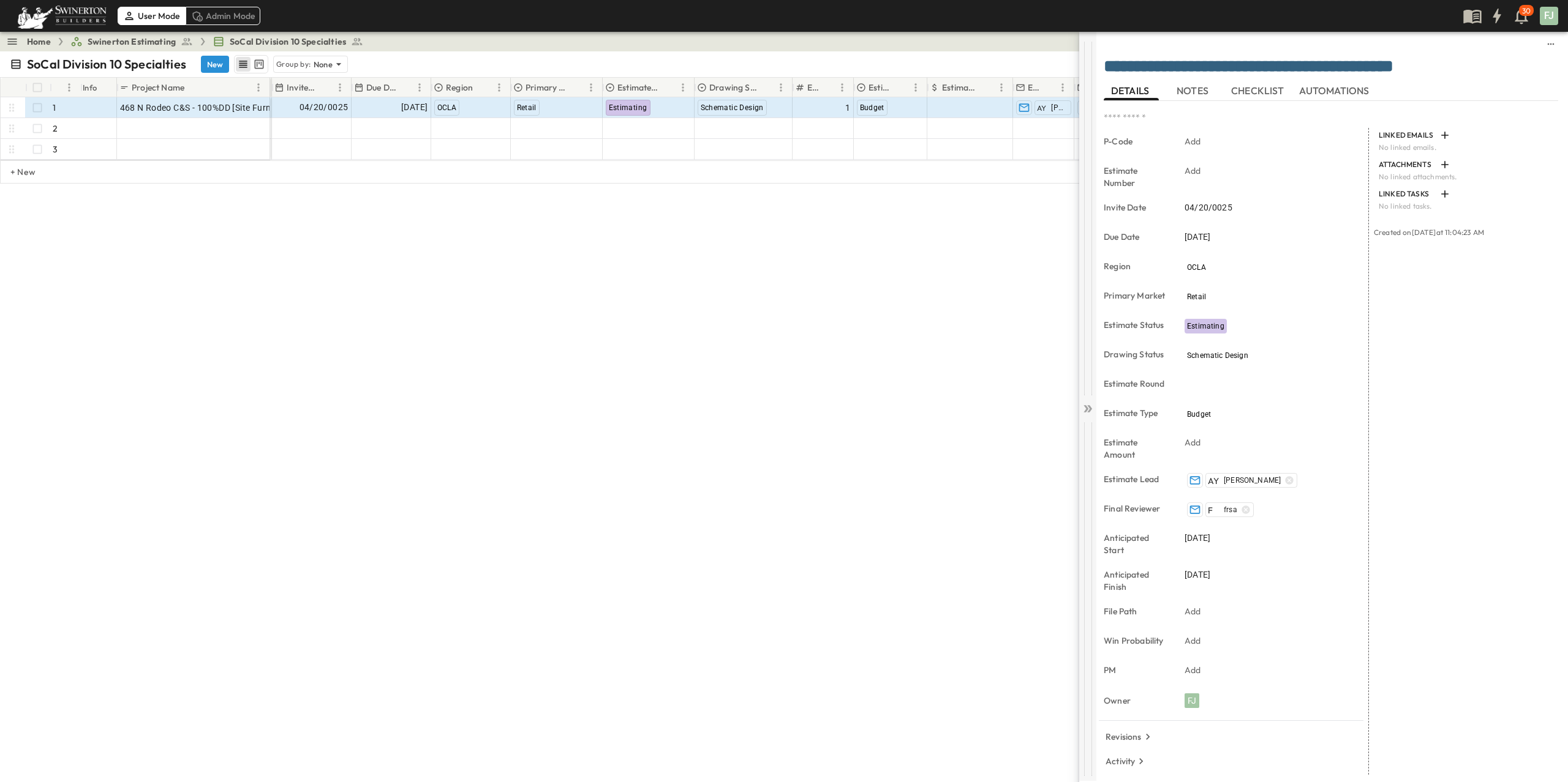
click at [1090, 403] on icon at bounding box center [1088, 409] width 12 height 12
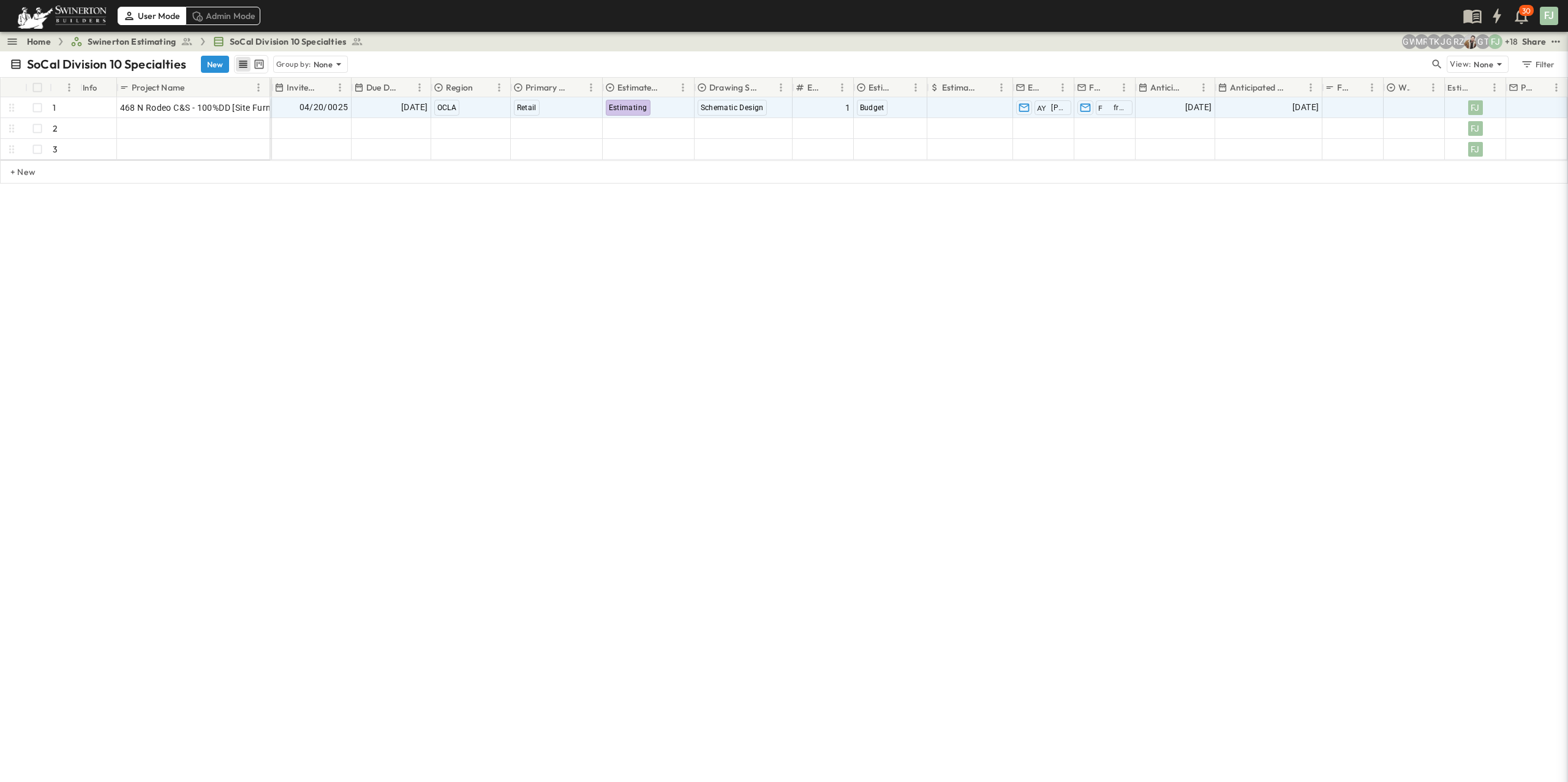
click at [825, 417] on div "SoCal Division 10 Specialties New Group by: None View: None Filter # Info Proje…" at bounding box center [784, 417] width 1568 height 731
click at [165, 399] on div "SoCal Division 10 Specialties New Group by: None View: None Filter # Info Proje…" at bounding box center [784, 417] width 1568 height 731
click at [835, 416] on div "SoCal Division 10 Specialties New Group by: None View: None Filter # Info Proje…" at bounding box center [784, 417] width 1568 height 731
